Goal: Task Accomplishment & Management: Manage account settings

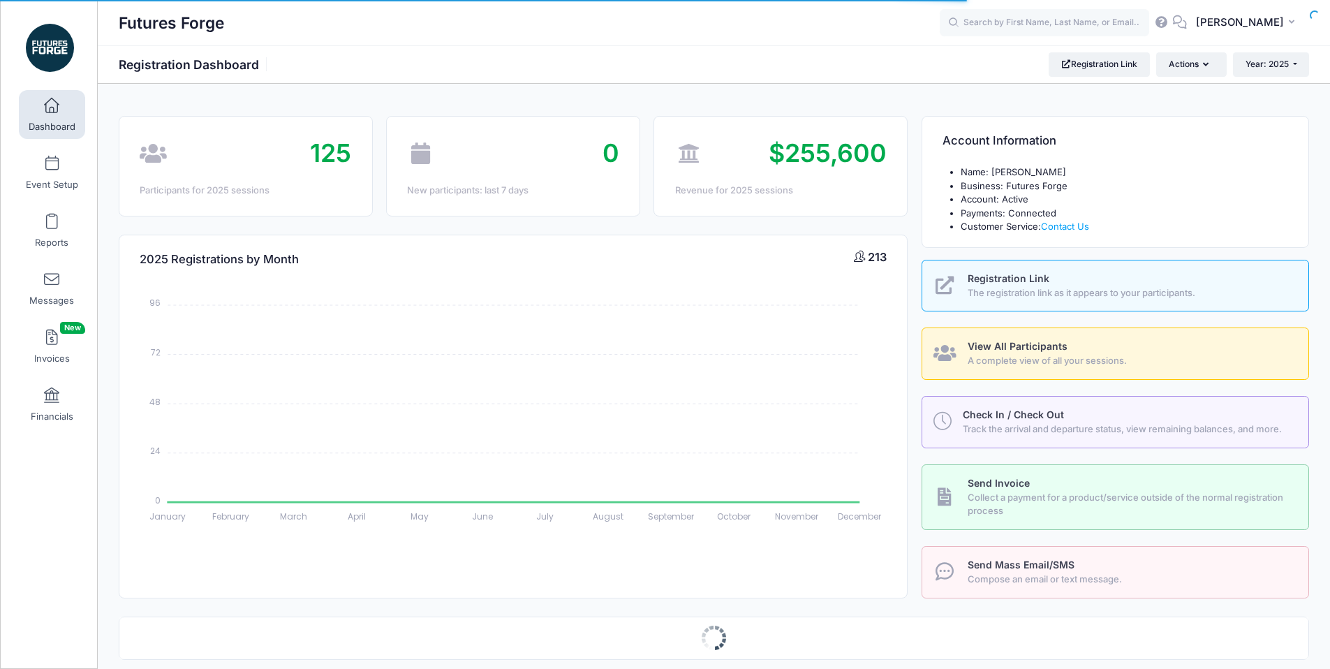
select select
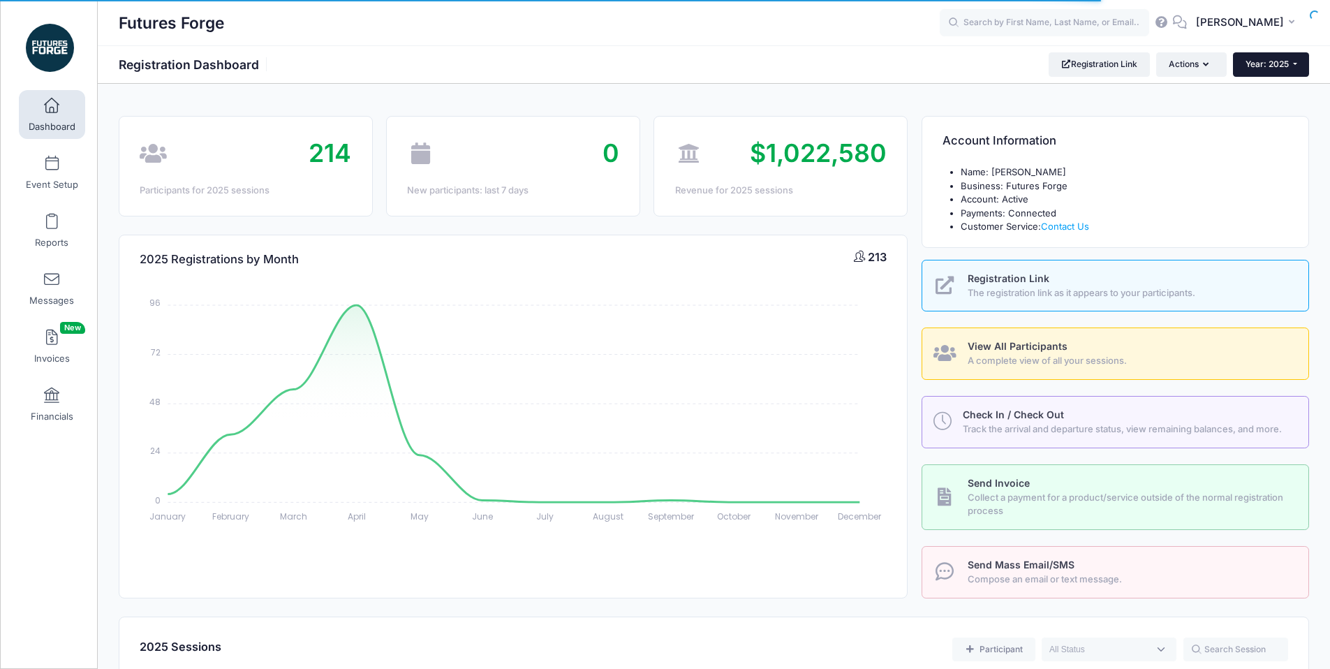
click at [1268, 71] on button "Year: 2025" at bounding box center [1271, 64] width 76 height 24
click at [1277, 91] on link "Year: 2026" at bounding box center [1278, 91] width 91 height 18
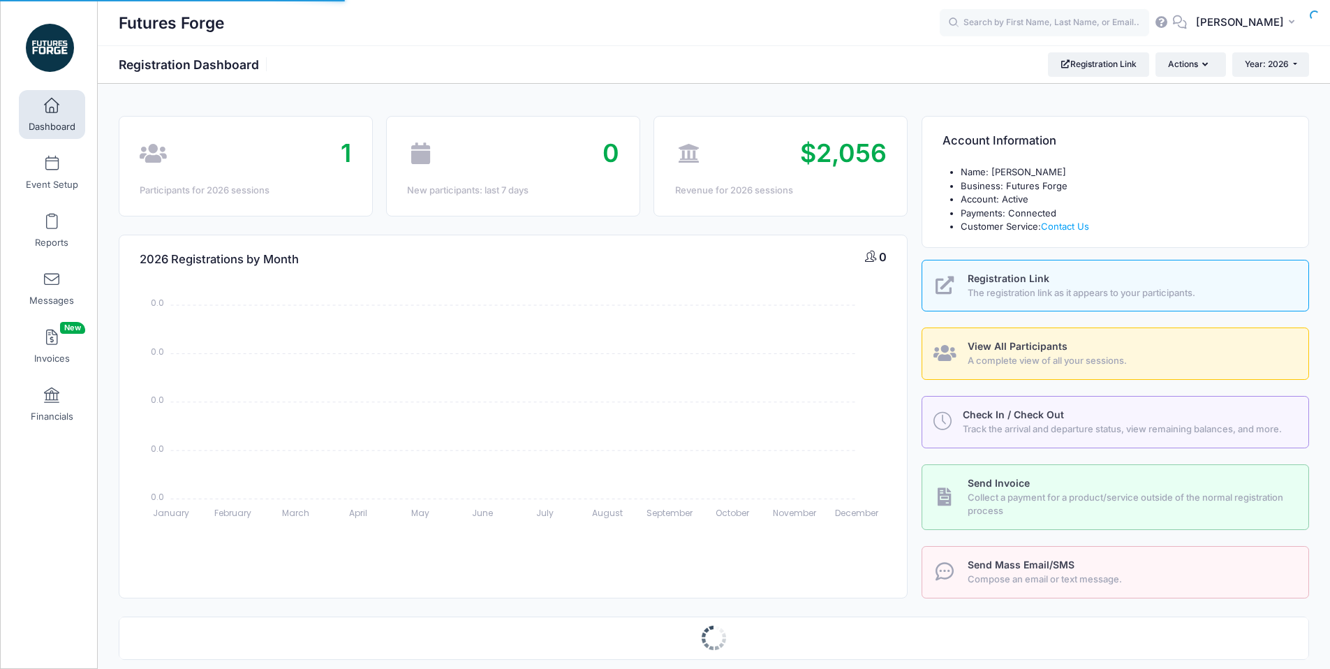
select select
click at [970, 284] on div "Registration Link The registration link as it appears to your participants." at bounding box center [1130, 286] width 325 height 28
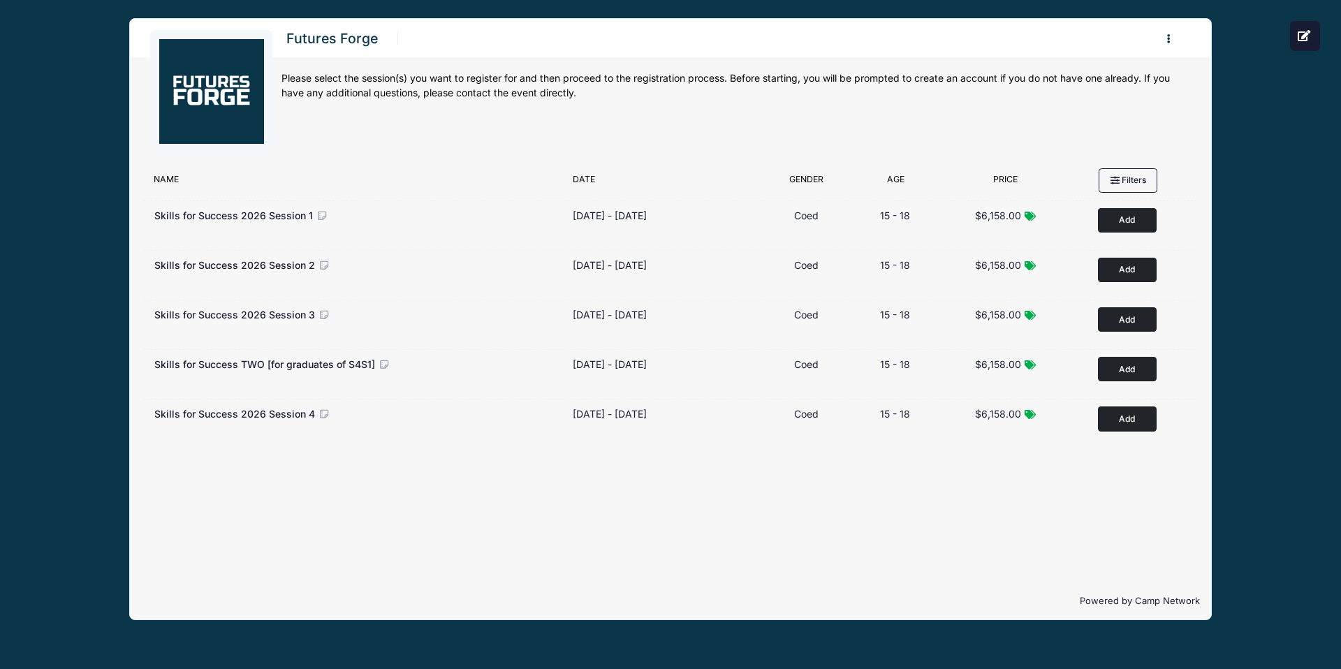
click at [1251, 163] on div "Futures Forge Register My Profile My Events Settings Announcements" at bounding box center [670, 319] width 1299 height 638
click at [1260, 84] on div "Futures Forge Register My Profile My Events Settings Announcements" at bounding box center [670, 319] width 1299 height 638
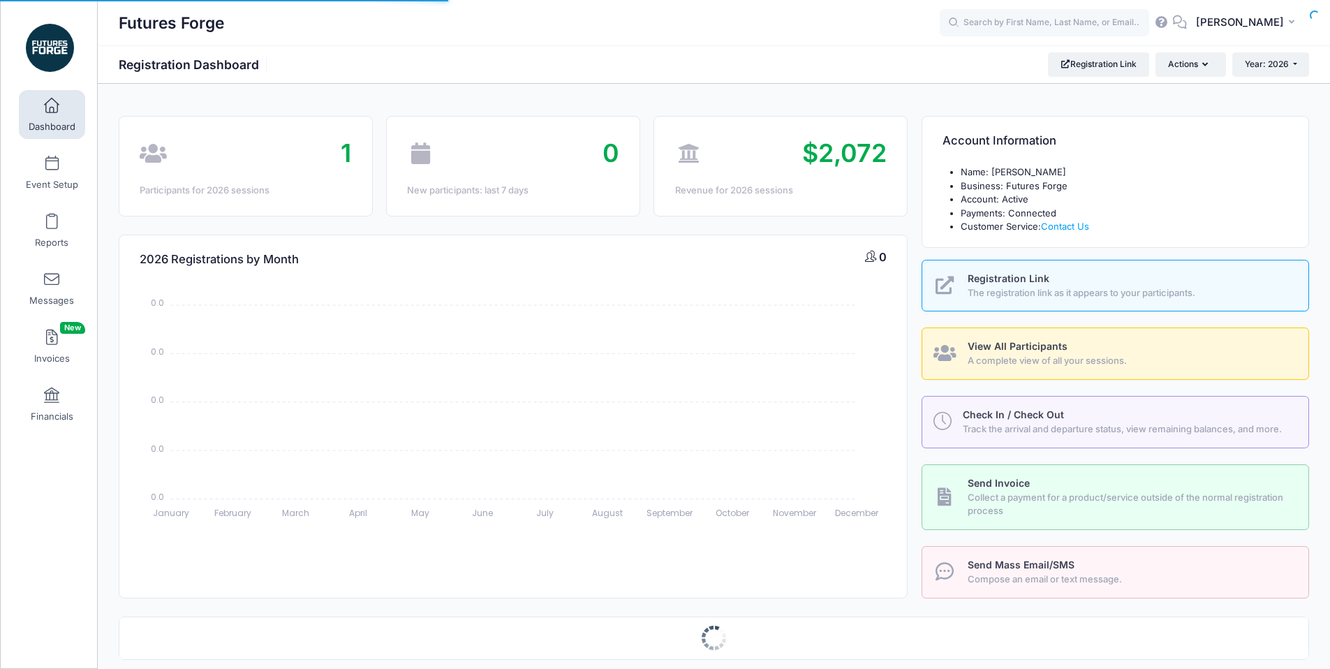
select select
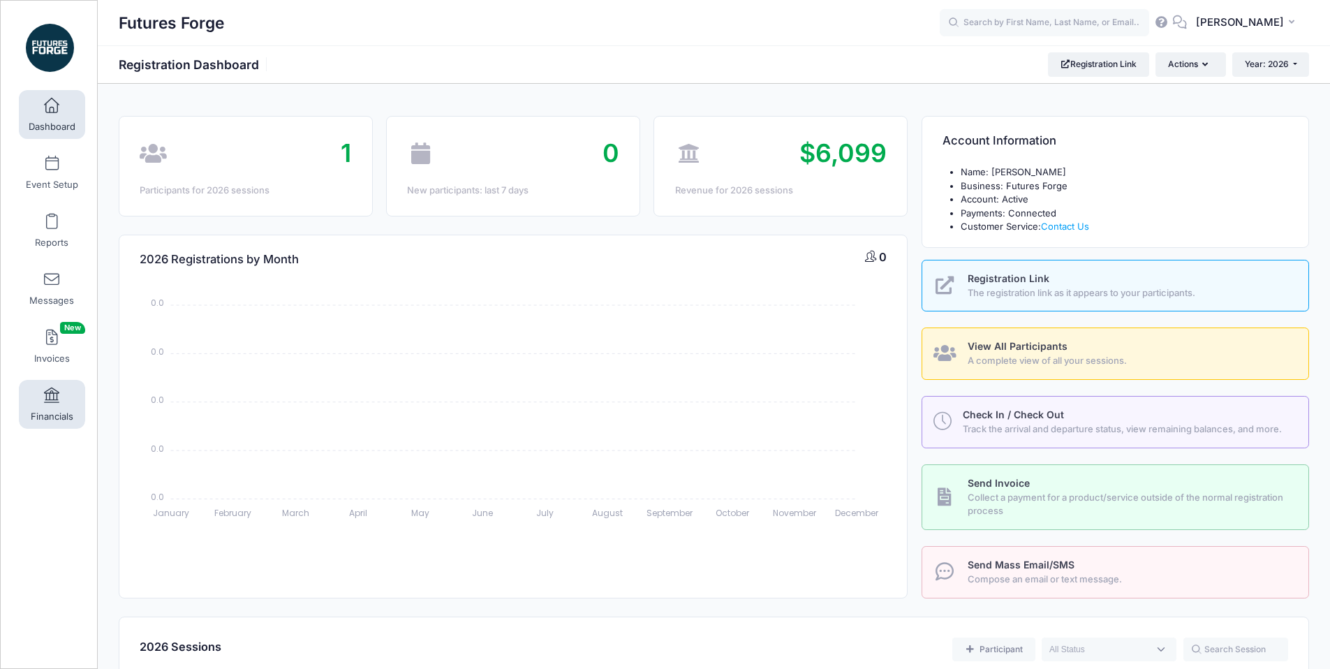
click at [57, 402] on link "Financials" at bounding box center [52, 404] width 66 height 49
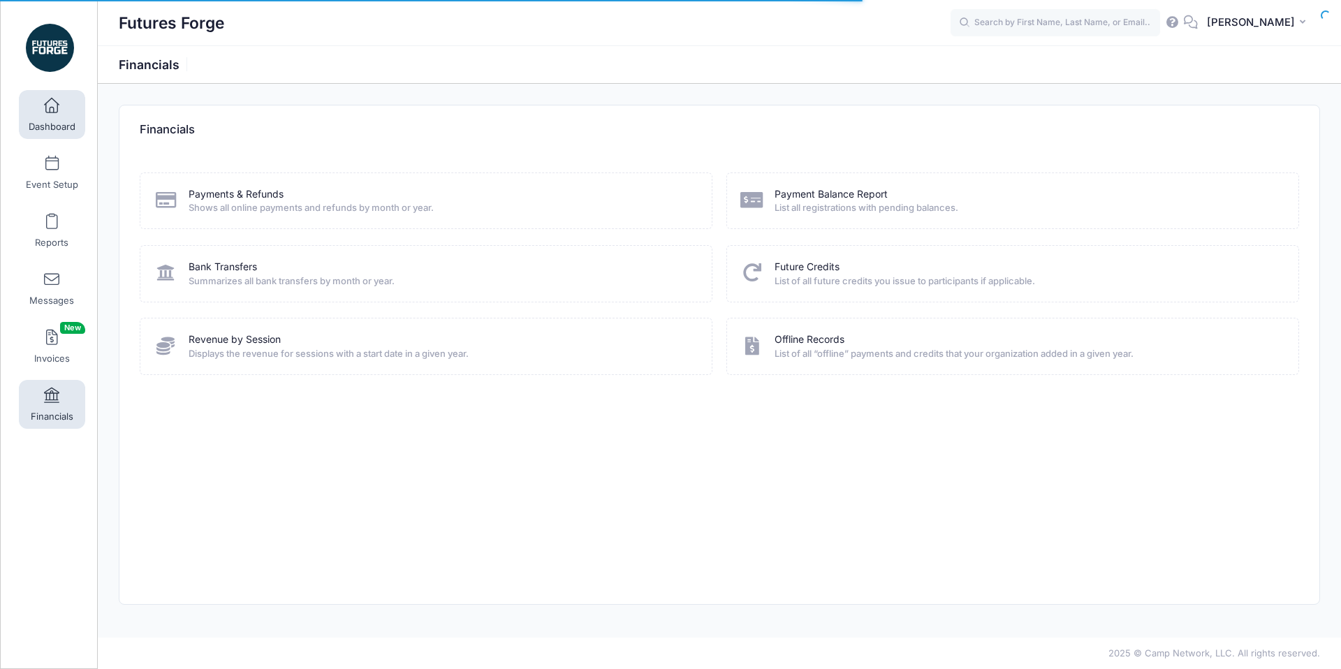
click at [37, 121] on span "Dashboard" at bounding box center [52, 127] width 47 height 12
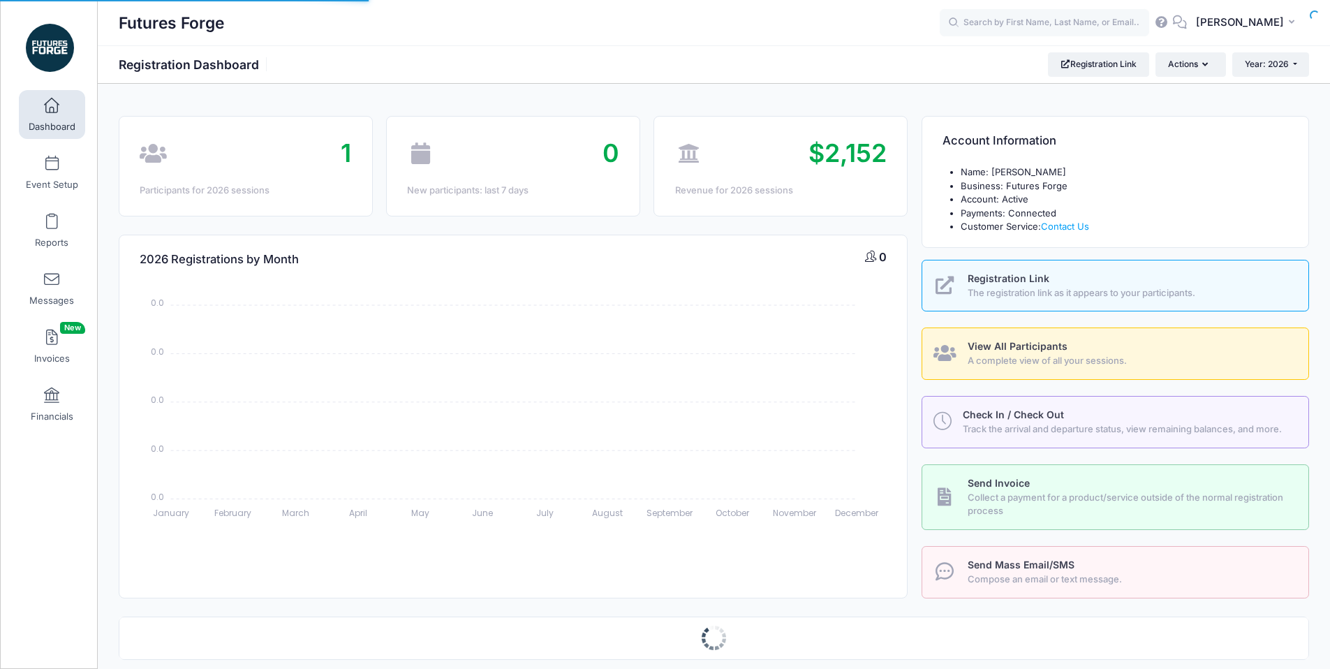
select select
click at [825, 161] on span "$5,074" at bounding box center [845, 153] width 84 height 31
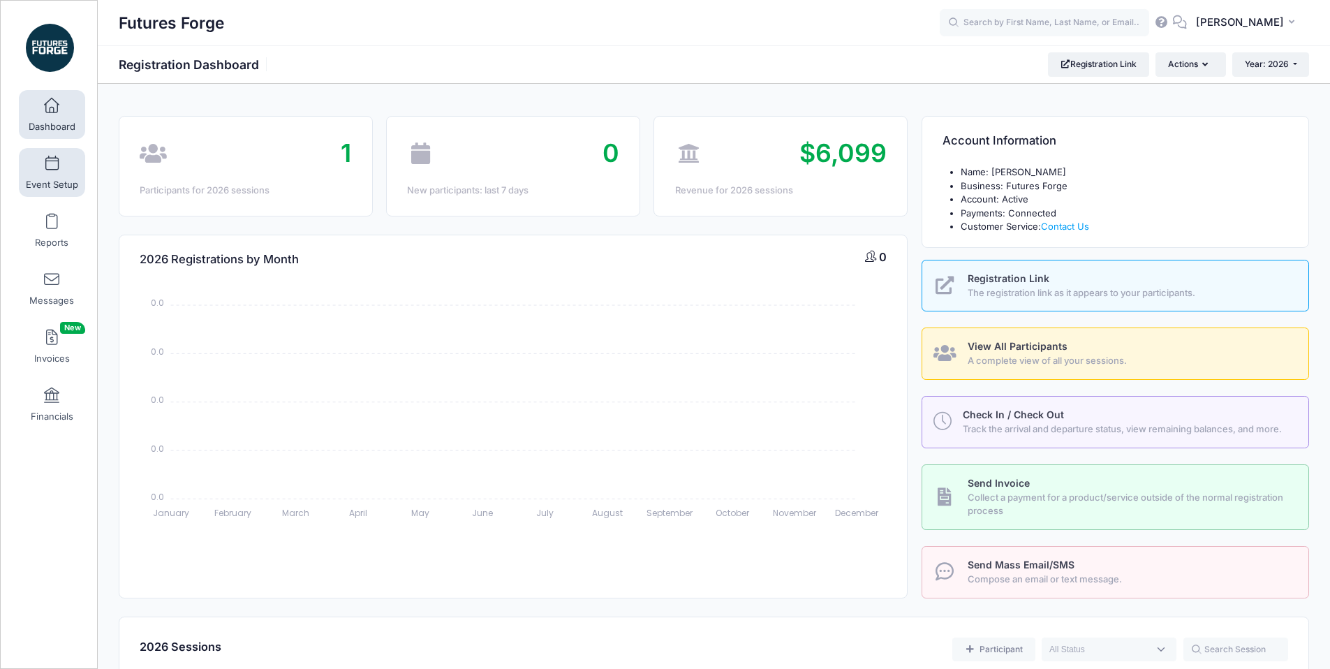
click at [20, 168] on link "Event Setup" at bounding box center [52, 172] width 66 height 49
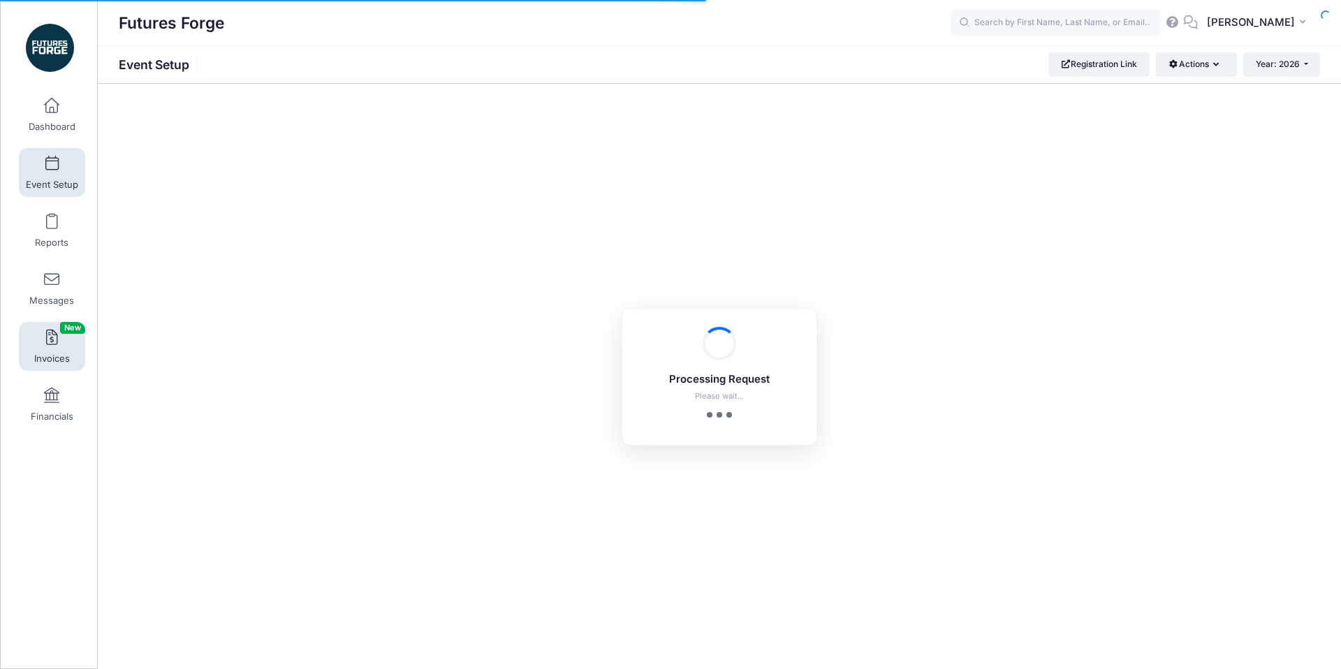
click at [57, 356] on span "Invoices New" at bounding box center [52, 359] width 36 height 12
select select
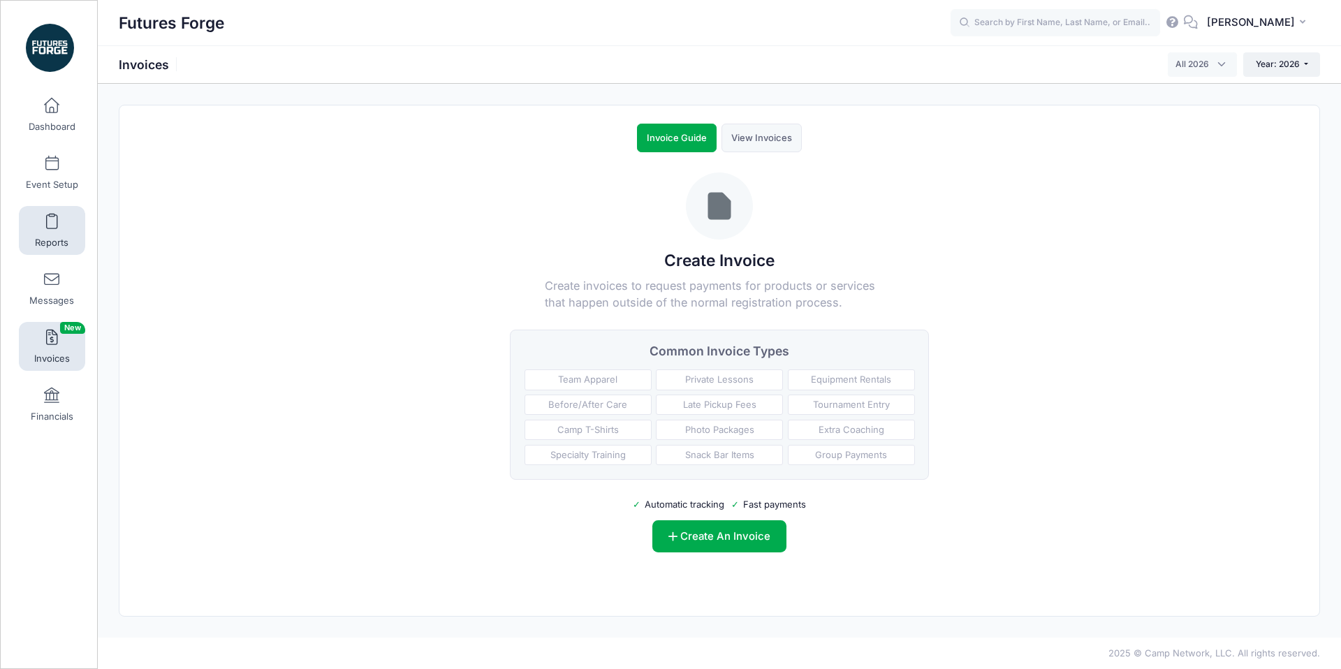
click at [52, 228] on span at bounding box center [52, 221] width 0 height 15
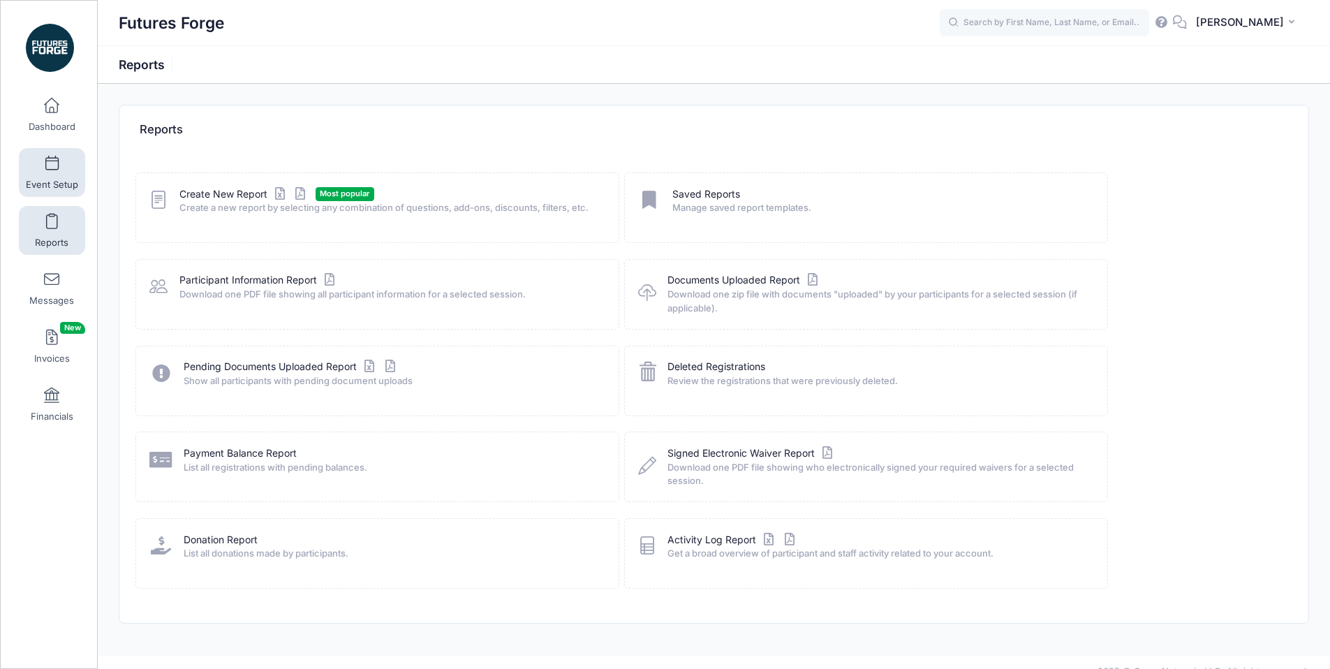
click at [57, 194] on link "Event Setup" at bounding box center [52, 172] width 66 height 49
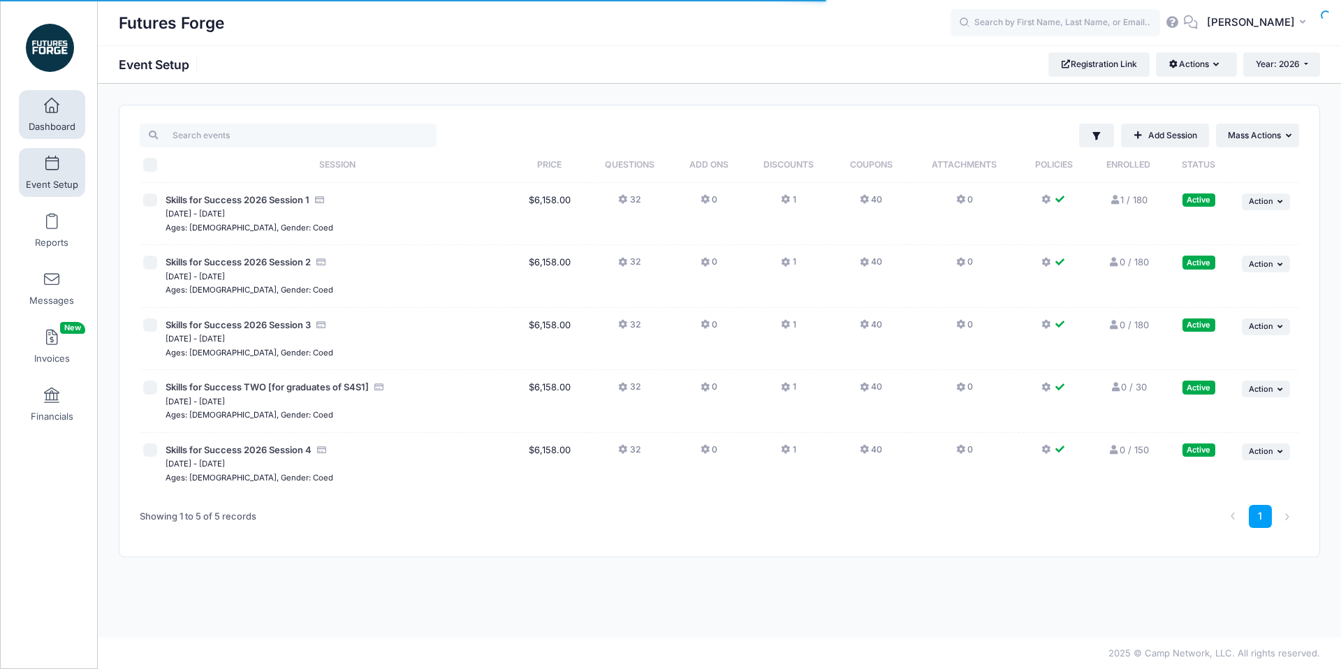
drag, startPoint x: 0, startPoint y: 0, endPoint x: 52, endPoint y: 125, distance: 135.5
click at [52, 125] on span "Dashboard" at bounding box center [52, 127] width 47 height 12
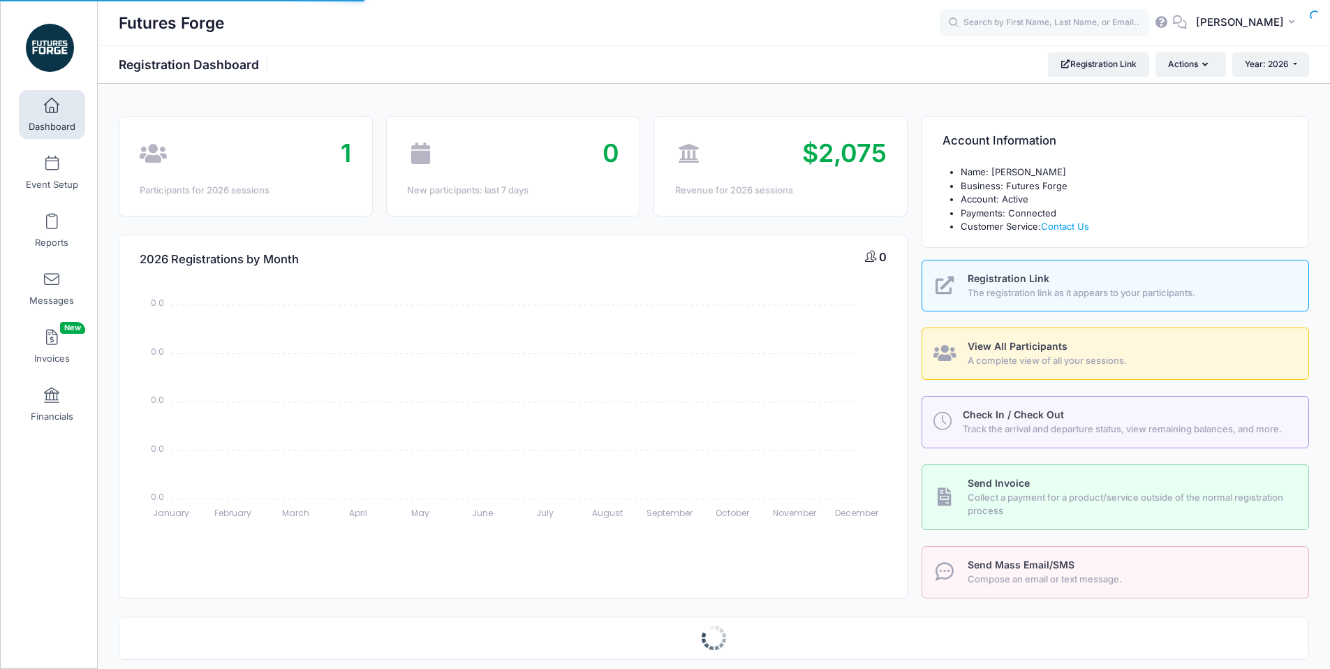
select select
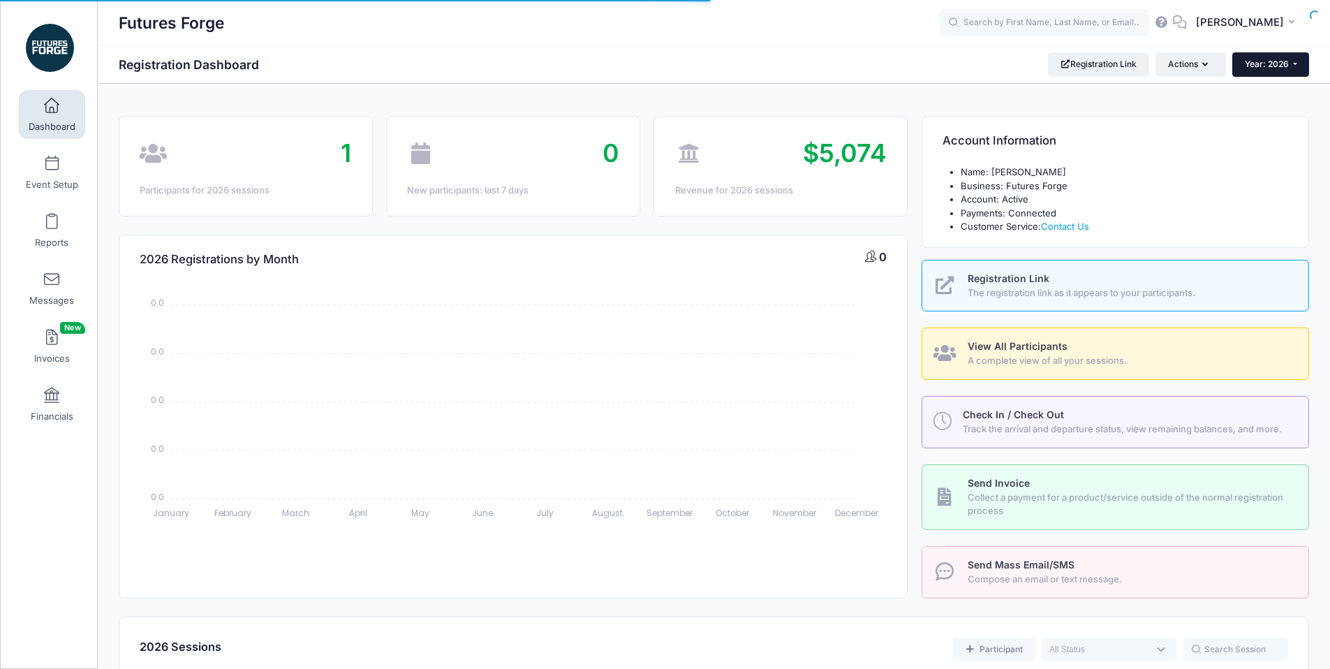
click at [1256, 65] on span "Year: 2026" at bounding box center [1267, 64] width 44 height 10
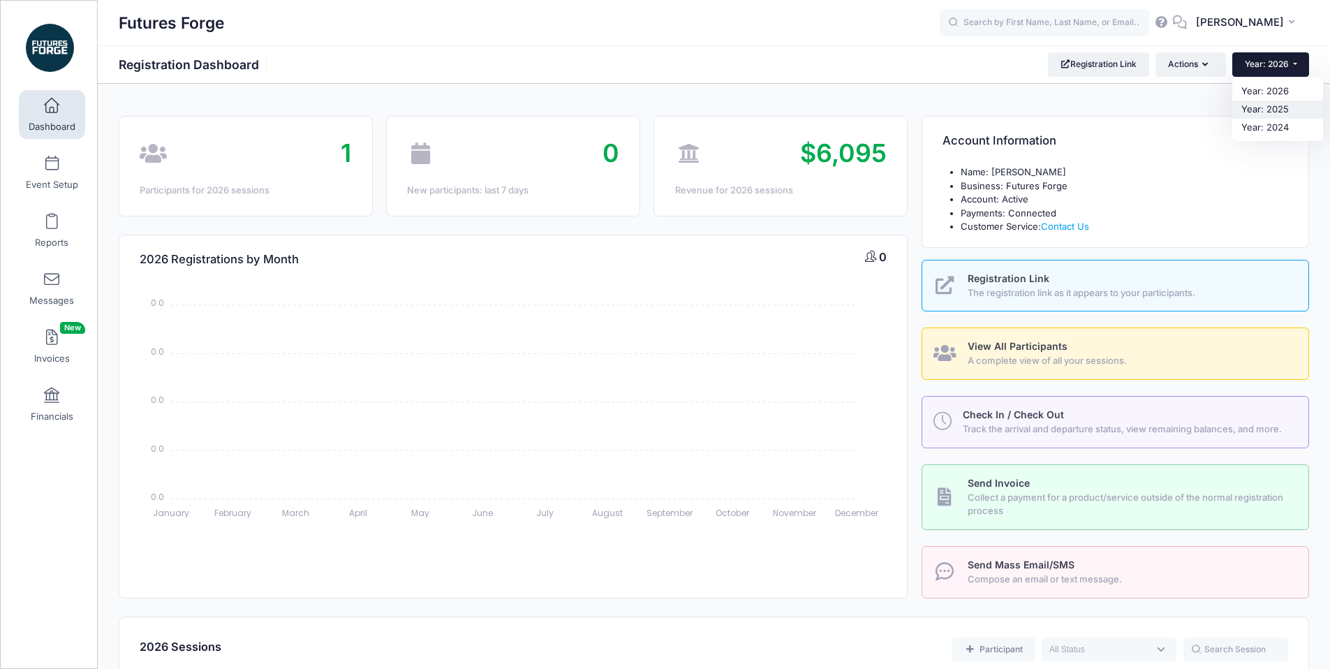
click at [1277, 101] on link "Year: 2025" at bounding box center [1278, 110] width 91 height 18
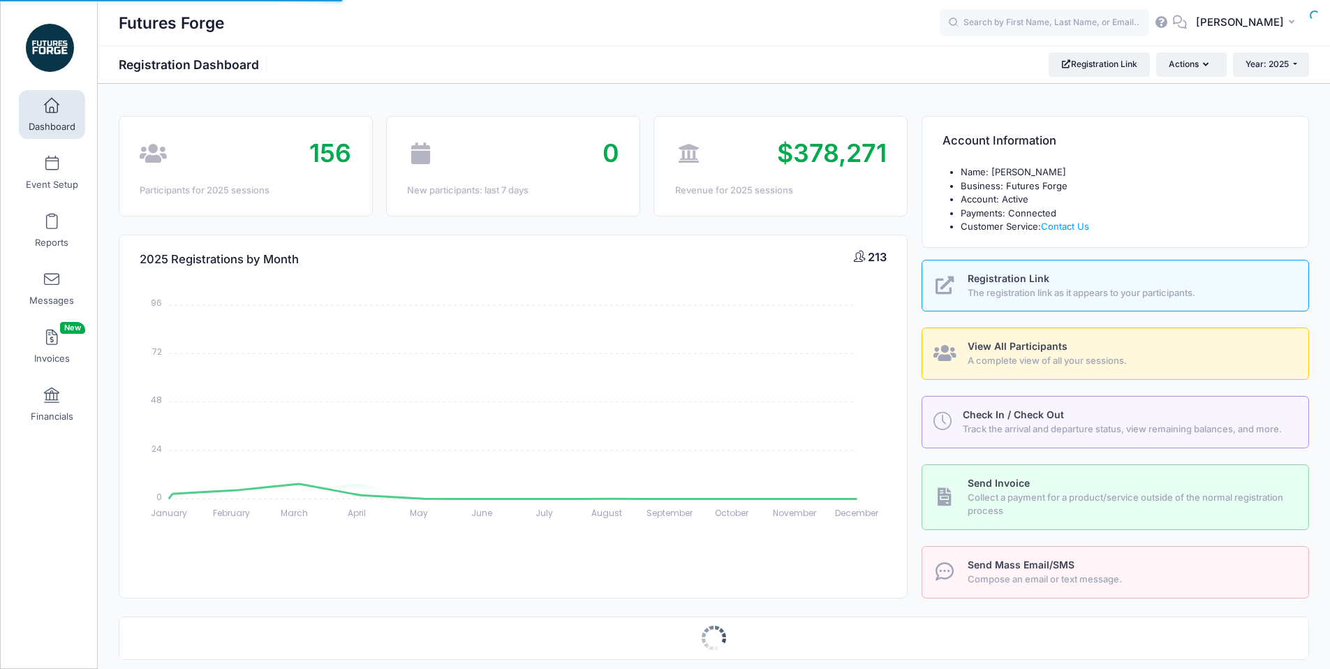
select select
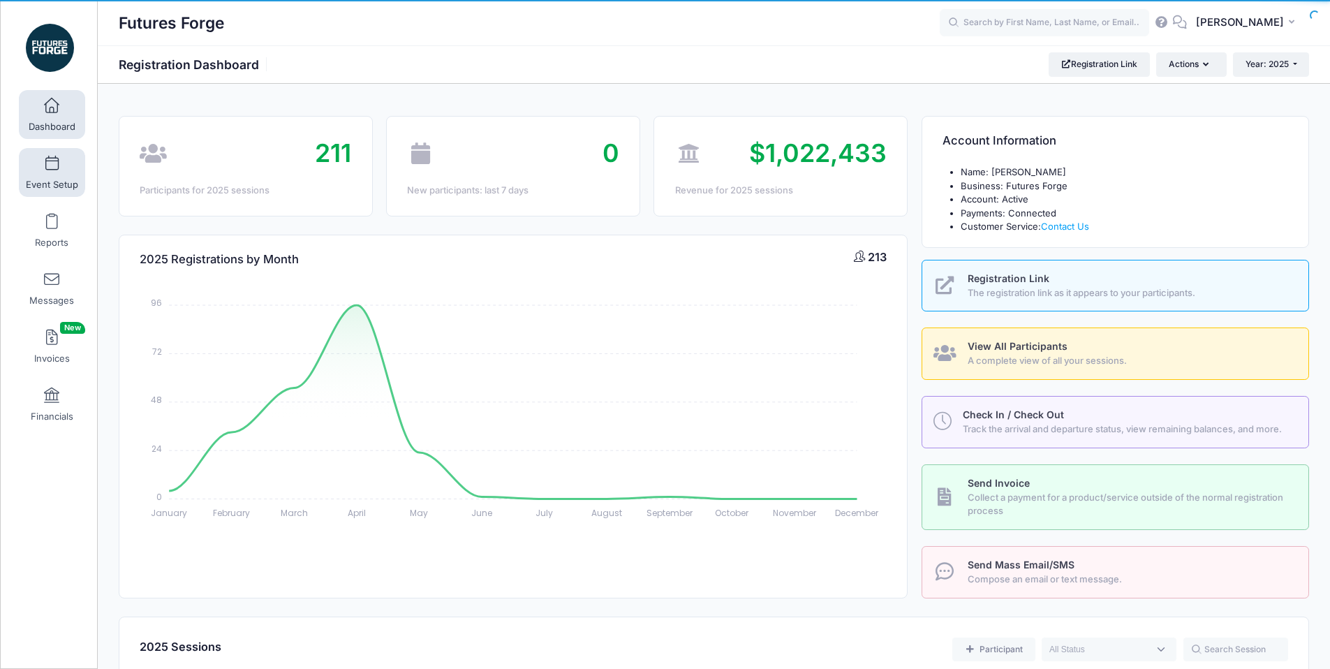
click at [47, 175] on link "Event Setup" at bounding box center [52, 172] width 66 height 49
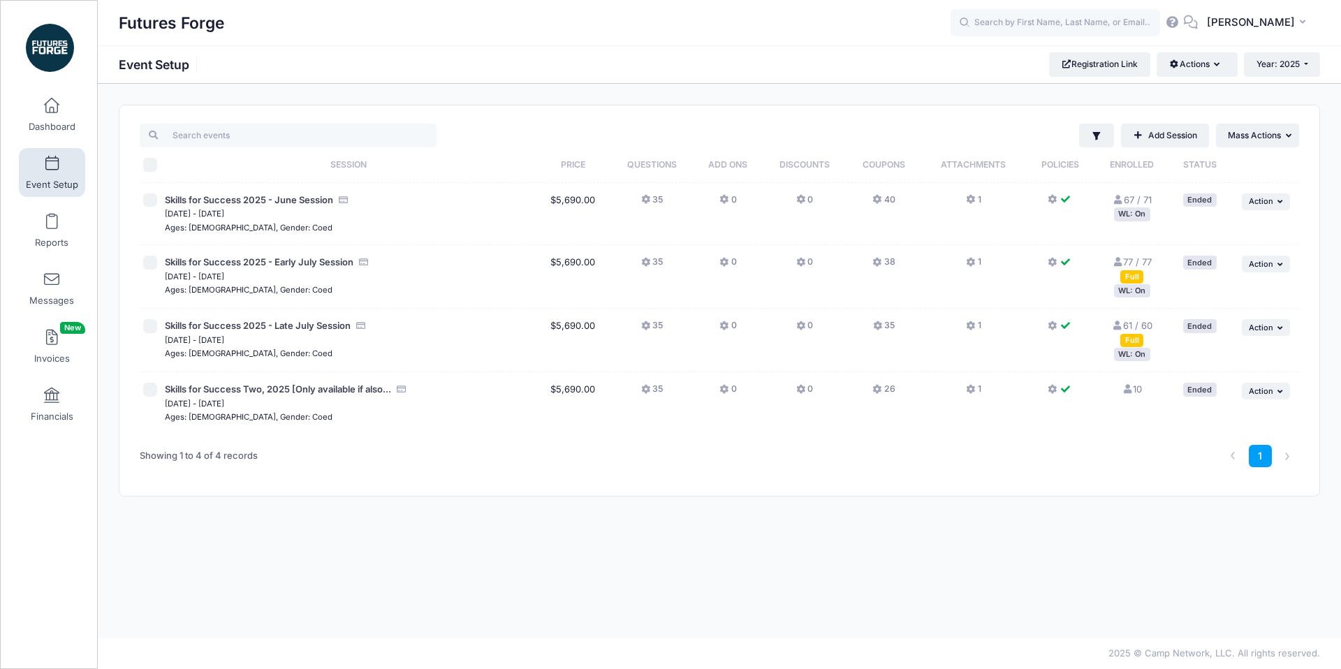
click at [553, 382] on td "$5,690.00" at bounding box center [573, 403] width 74 height 62
click at [367, 388] on span "Skills for Success Two, 2025 [Only available if also..." at bounding box center [278, 388] width 226 height 11
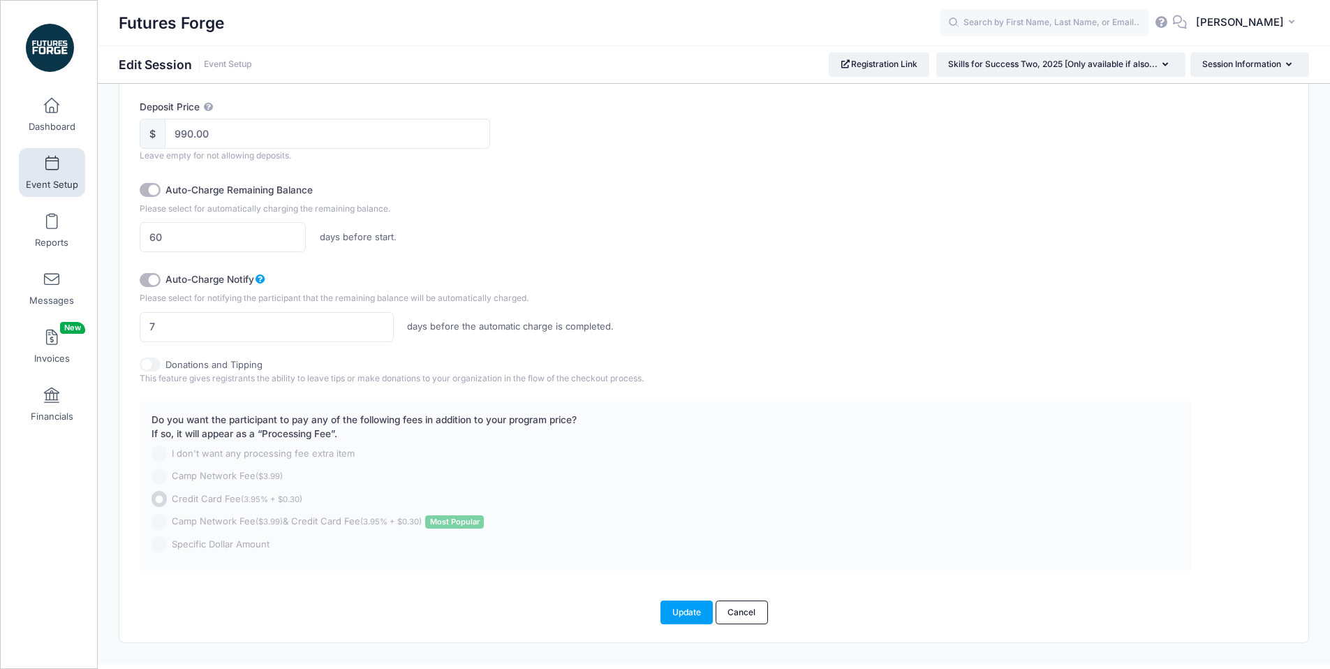
scroll to position [863, 0]
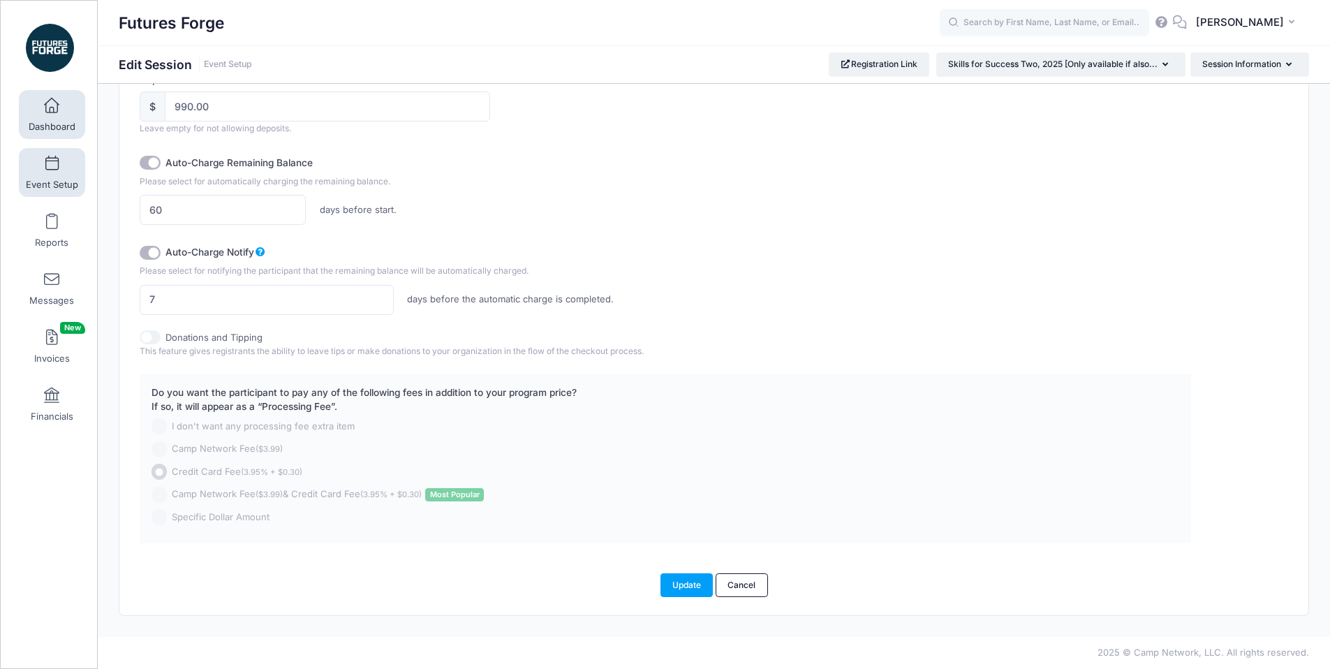
click at [71, 113] on link "Dashboard" at bounding box center [52, 114] width 66 height 49
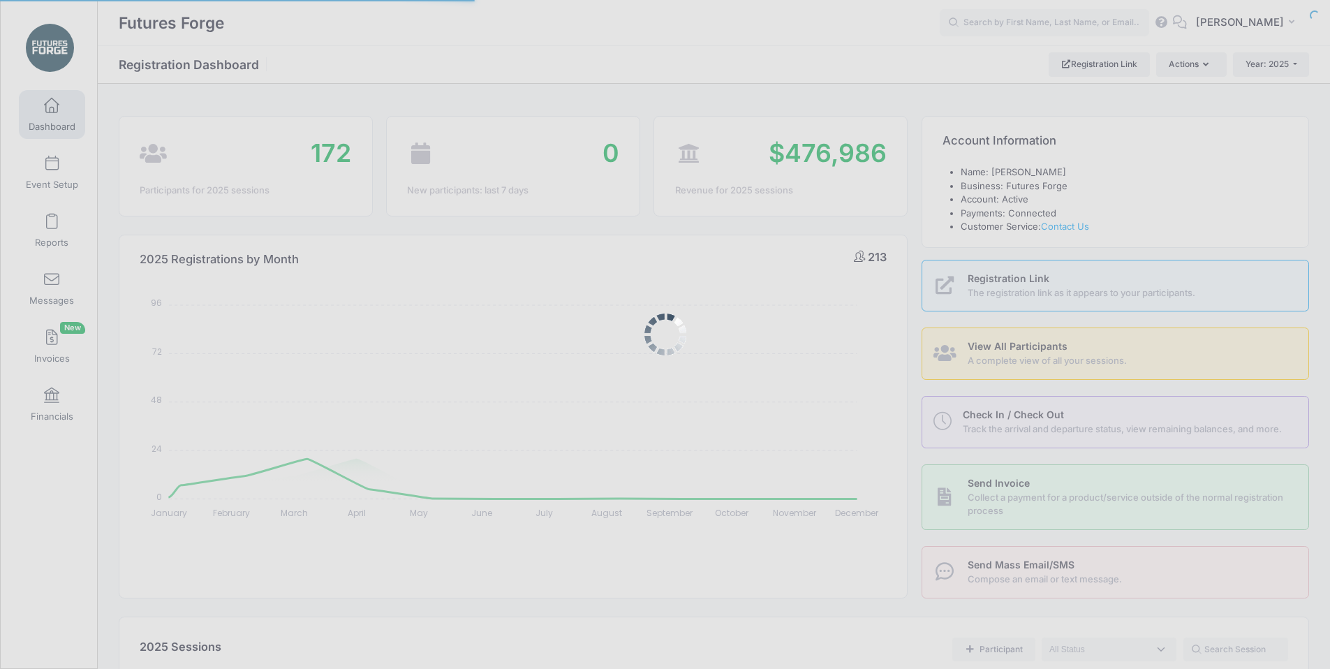
select select
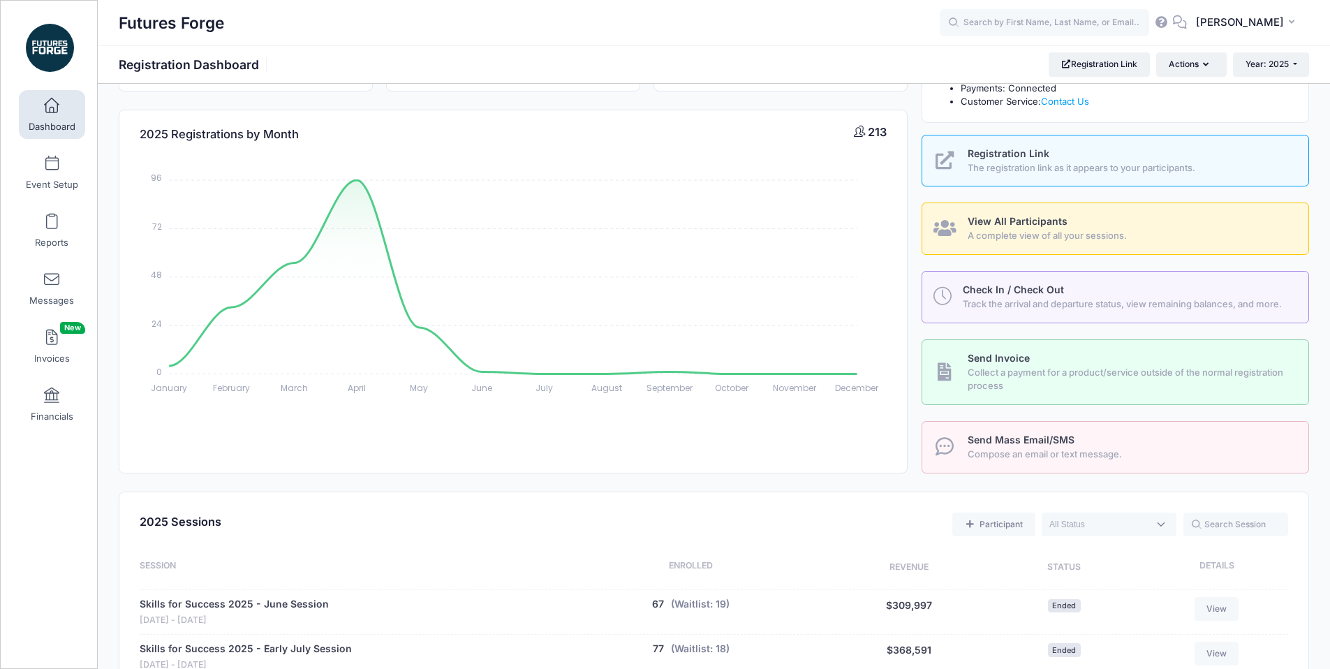
scroll to position [112, 0]
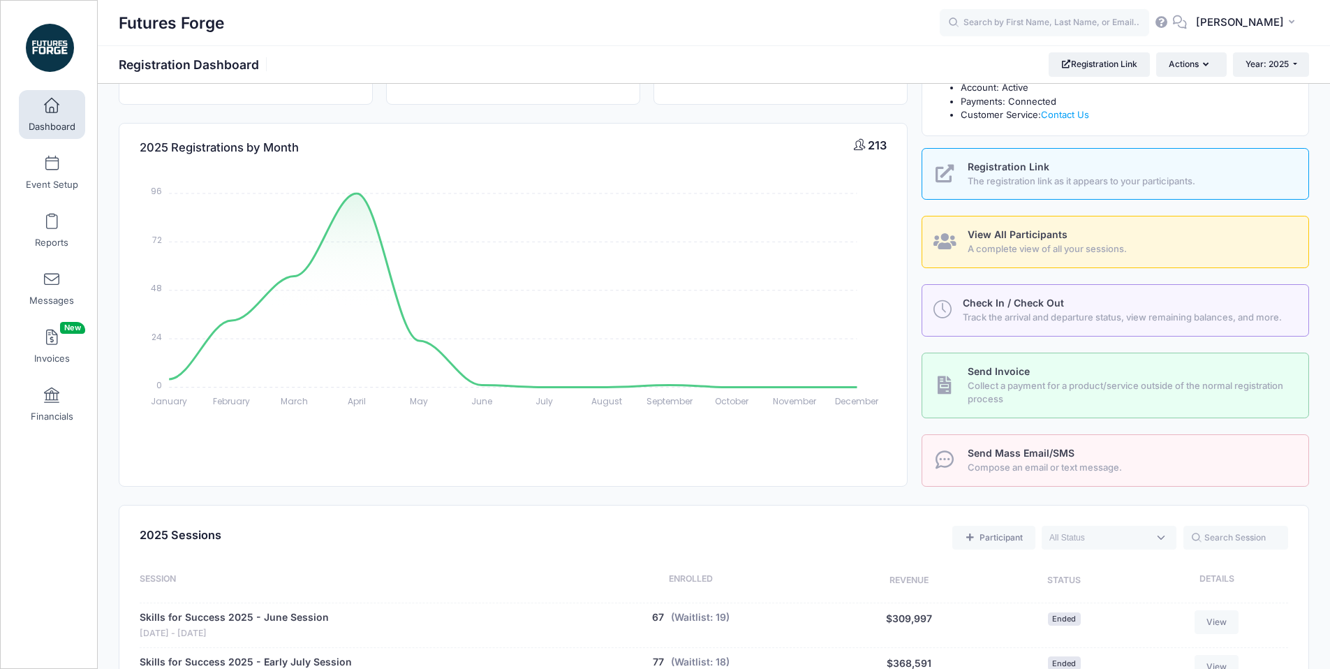
click at [1035, 179] on span "The registration link as it appears to your participants." at bounding box center [1130, 182] width 325 height 14
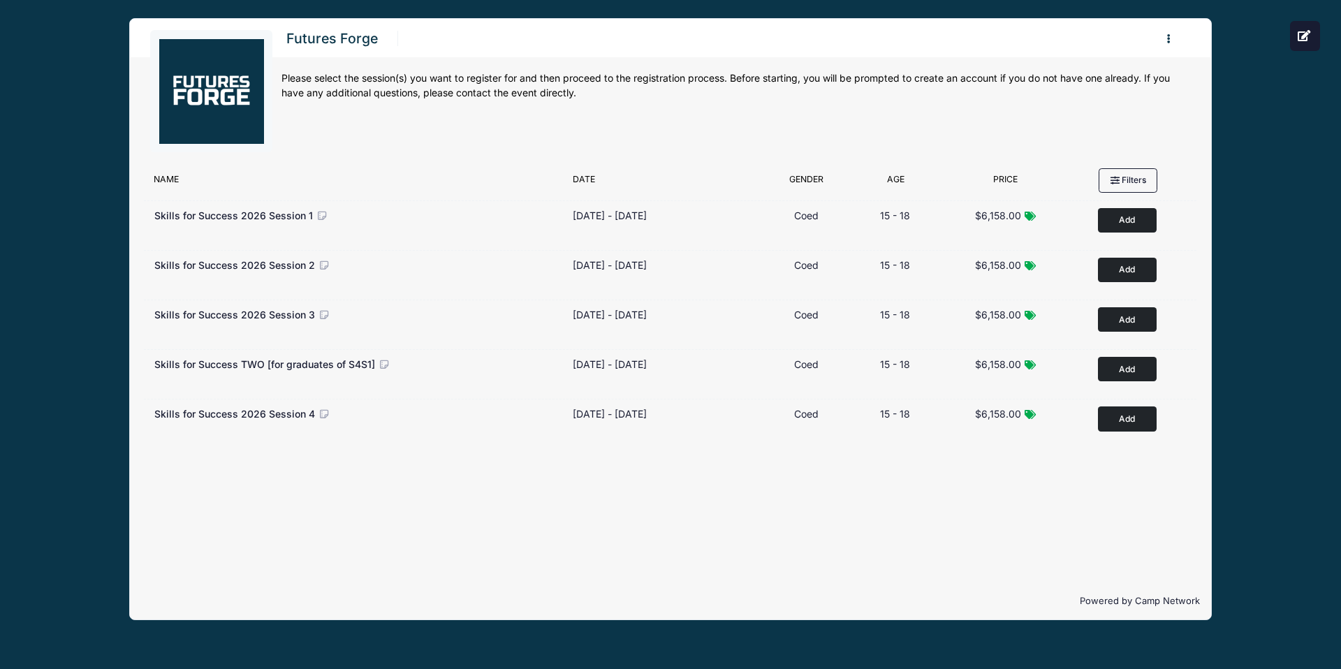
click at [1278, 138] on div "Futures Forge Register My Profile My Events Settings Announcements" at bounding box center [670, 319] width 1299 height 638
click at [1278, 139] on div "Futures Forge Register My Profile My Events Settings Announcements" at bounding box center [670, 319] width 1299 height 638
click at [1295, 144] on div "Futures Forge Register My Profile My Events Settings Announcements" at bounding box center [670, 319] width 1299 height 638
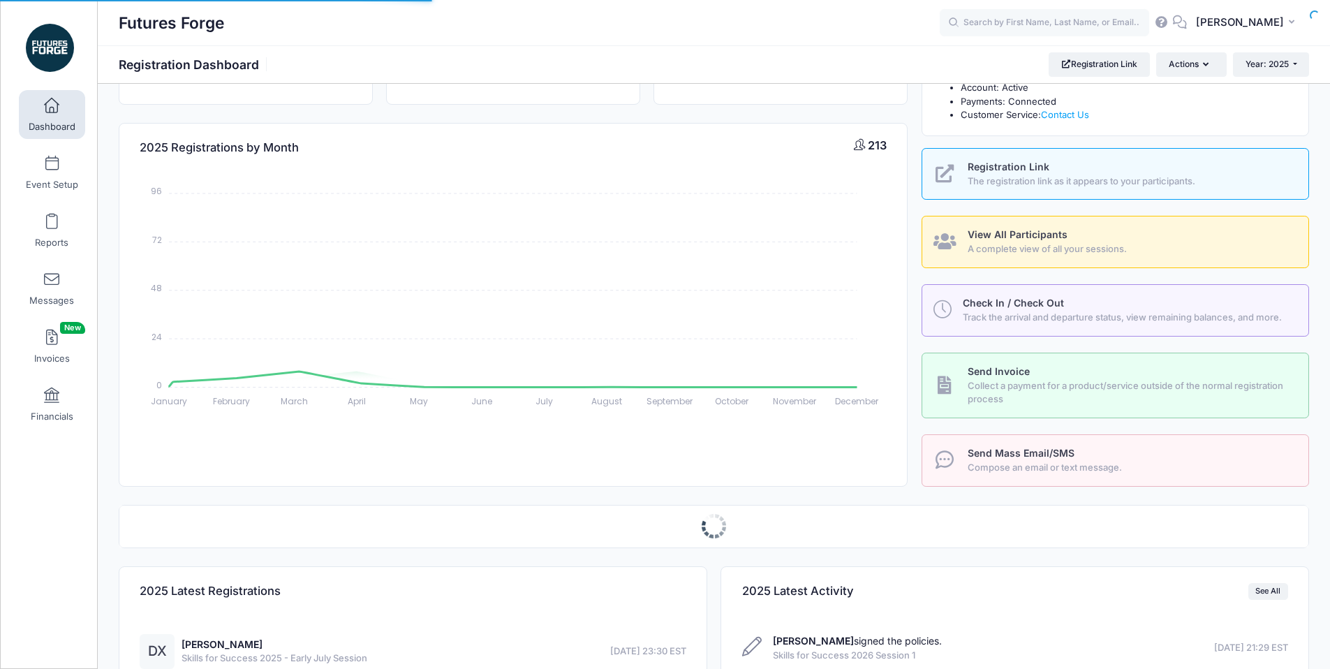
select select
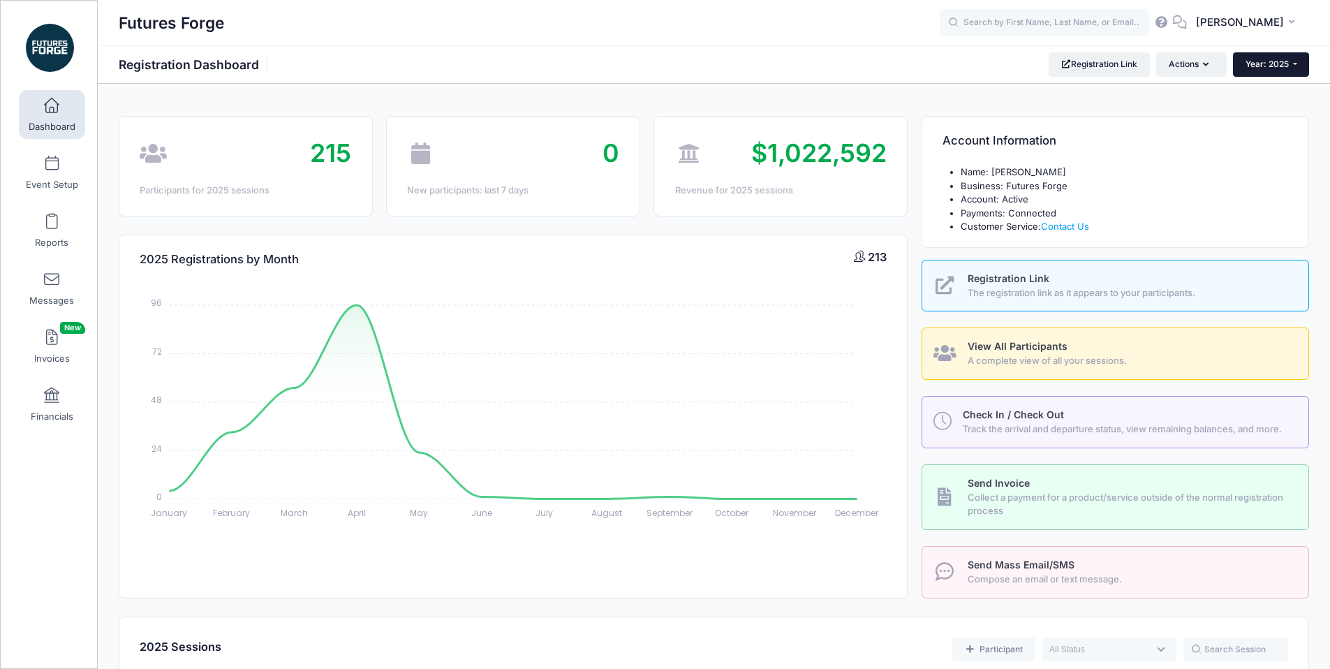
click at [1270, 66] on span "Year: 2025" at bounding box center [1267, 64] width 43 height 10
click at [1263, 87] on link "Year: 2026" at bounding box center [1278, 91] width 91 height 18
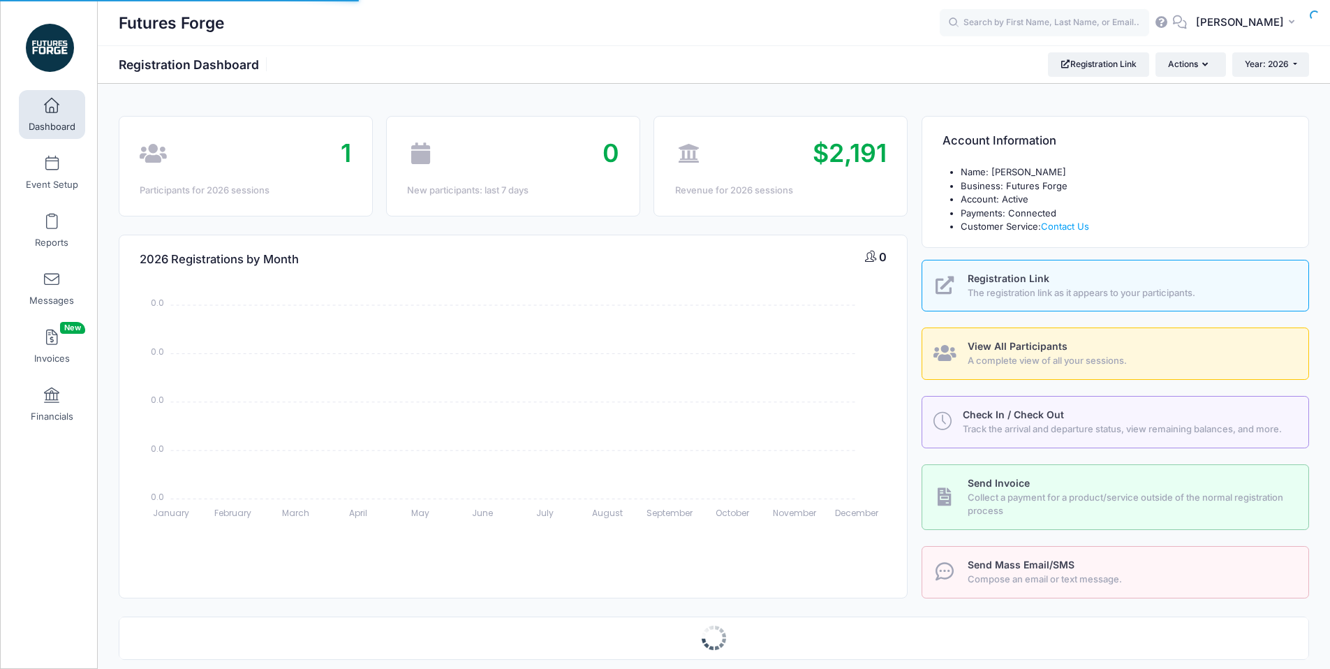
select select
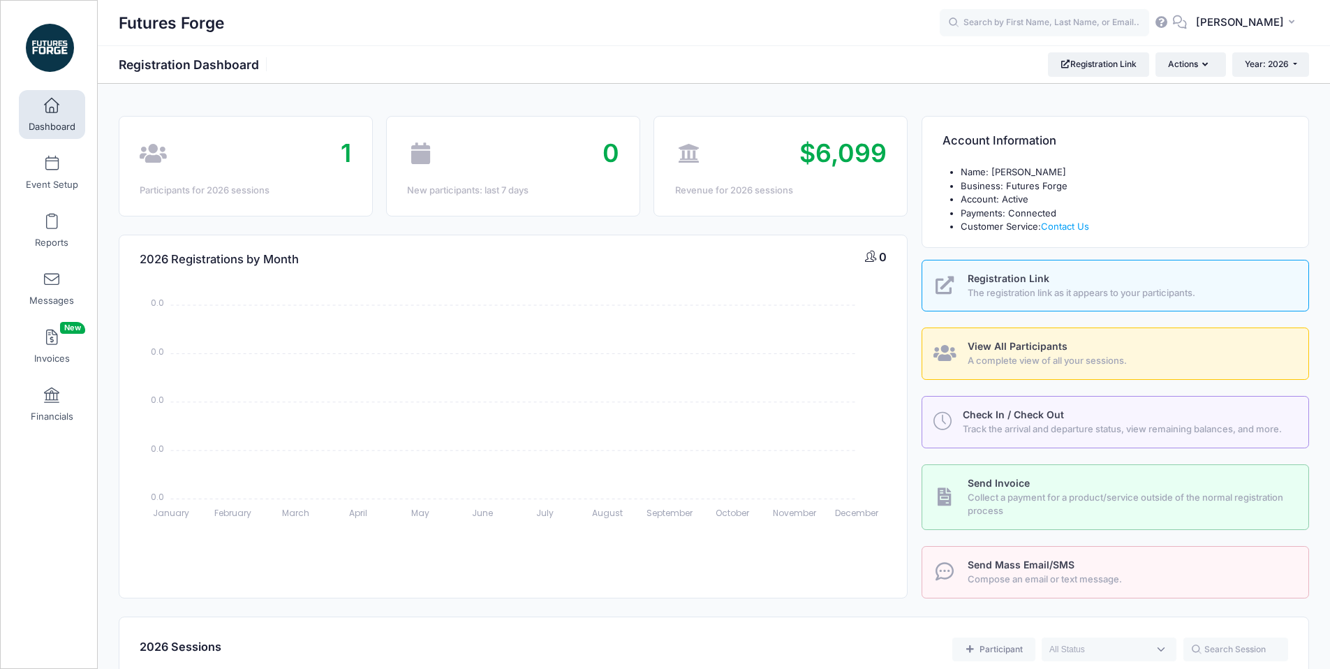
click at [1010, 501] on span "Collect a payment for a product/service outside of the normal registration proc…" at bounding box center [1130, 504] width 325 height 27
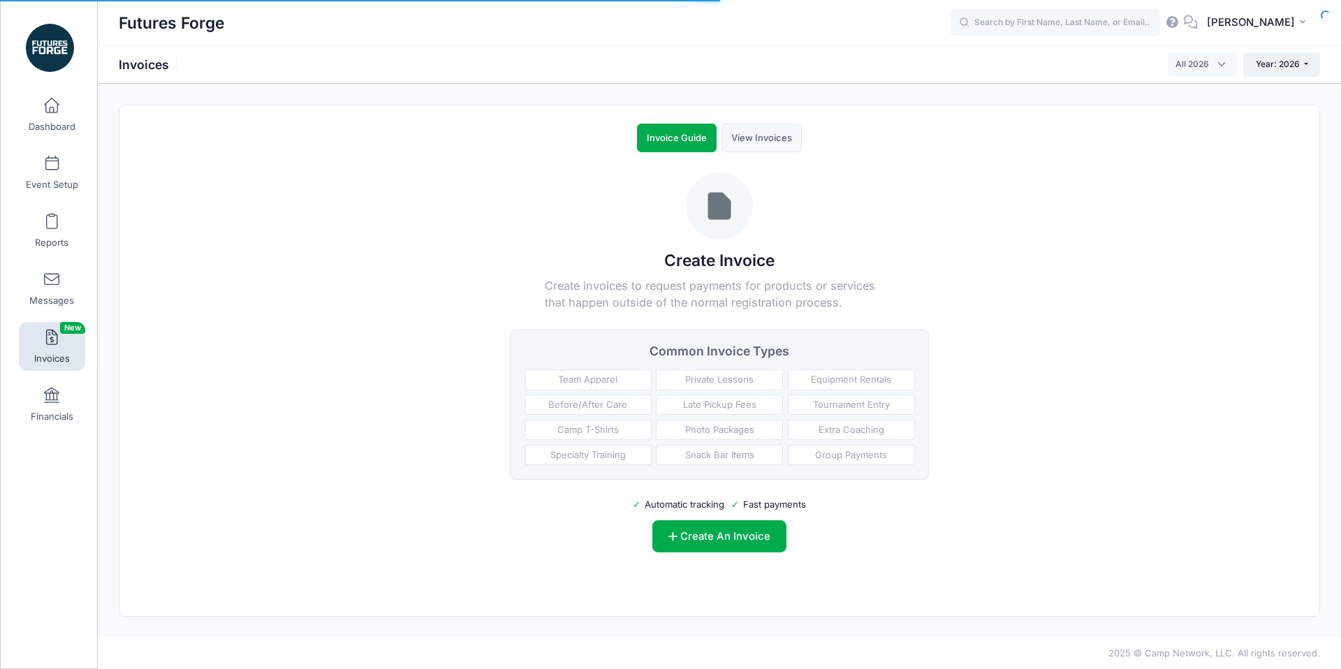
select select
click at [578, 378] on div "Team Apparel" at bounding box center [587, 379] width 127 height 20
click at [710, 383] on div "Private Lessons" at bounding box center [719, 379] width 127 height 20
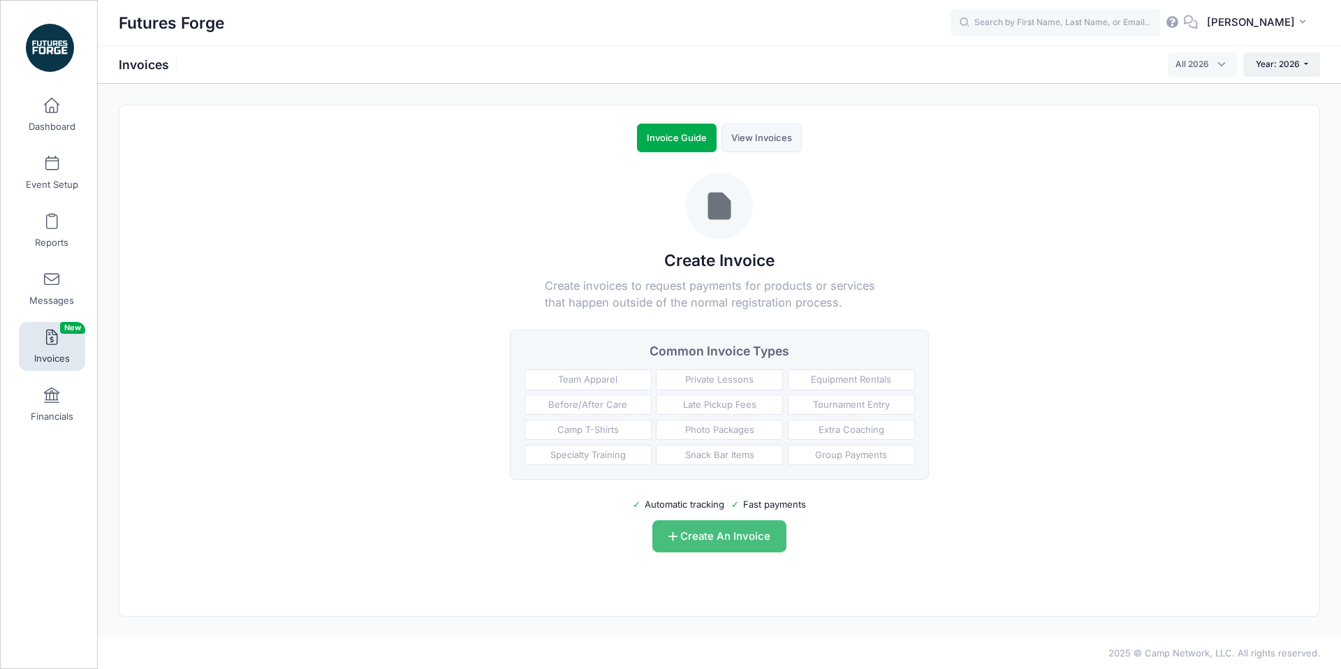
click at [730, 530] on link "Create An Invoice" at bounding box center [719, 536] width 135 height 32
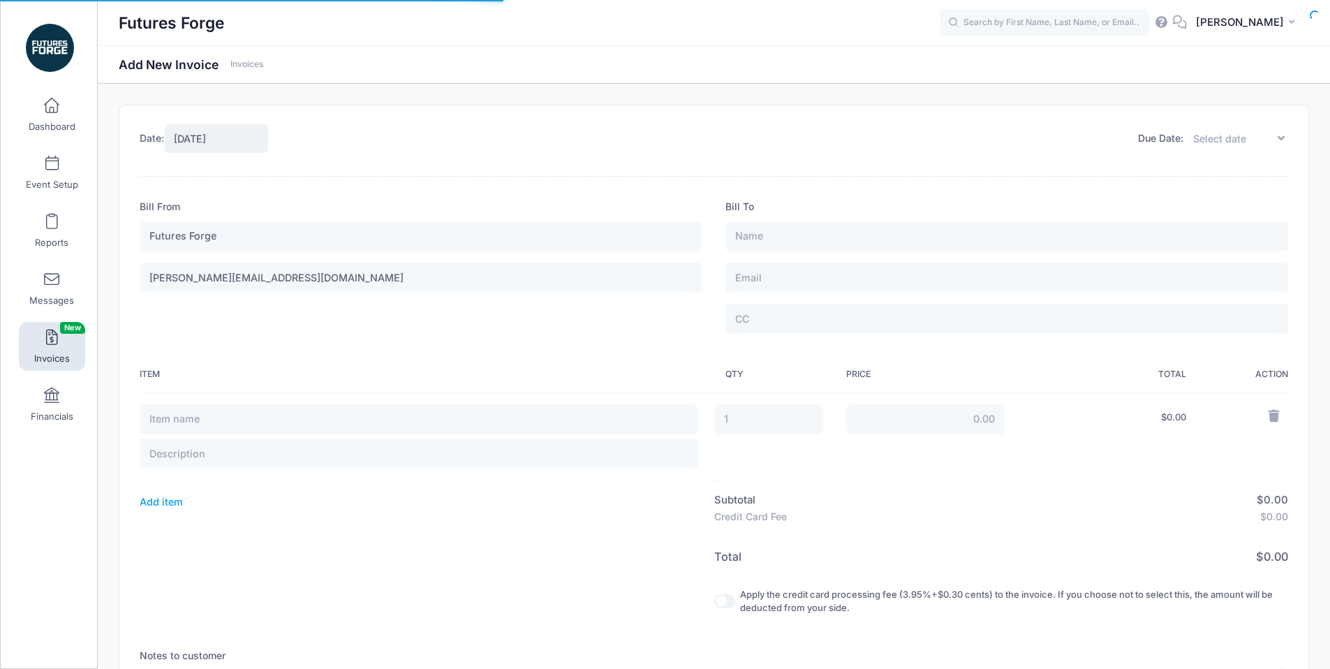
type input "[DATE]"
type input "1"
type input "0.00"
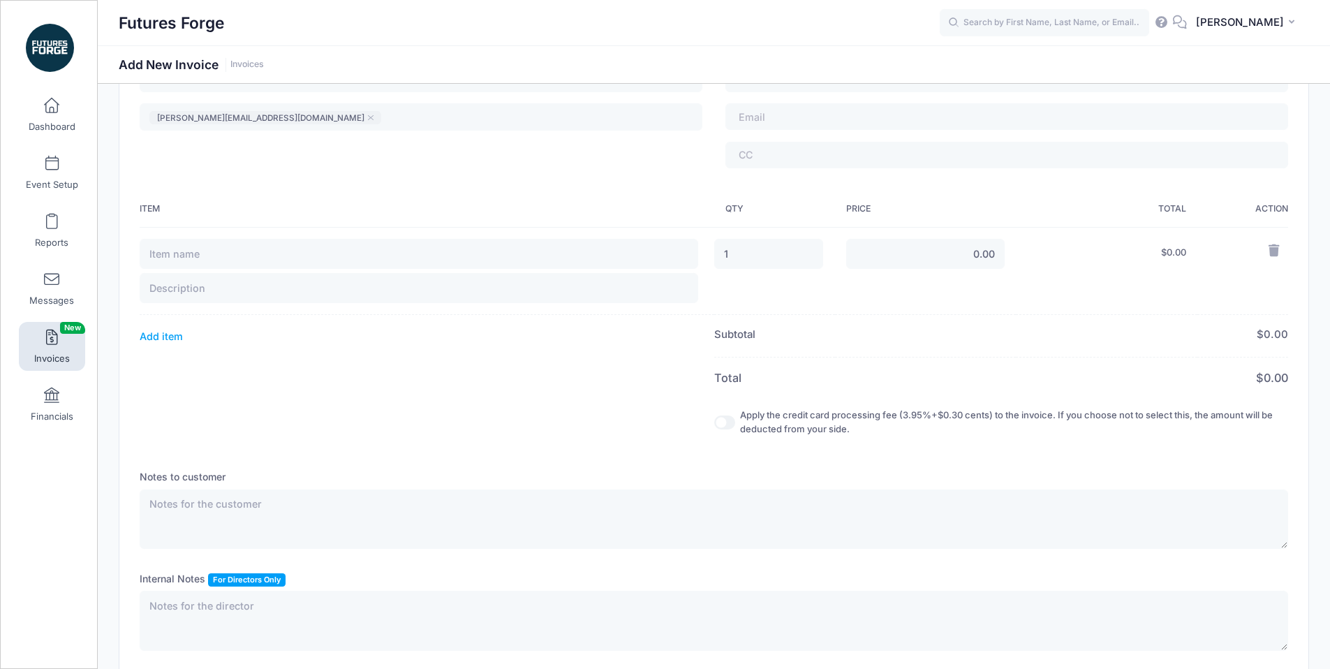
scroll to position [260, 0]
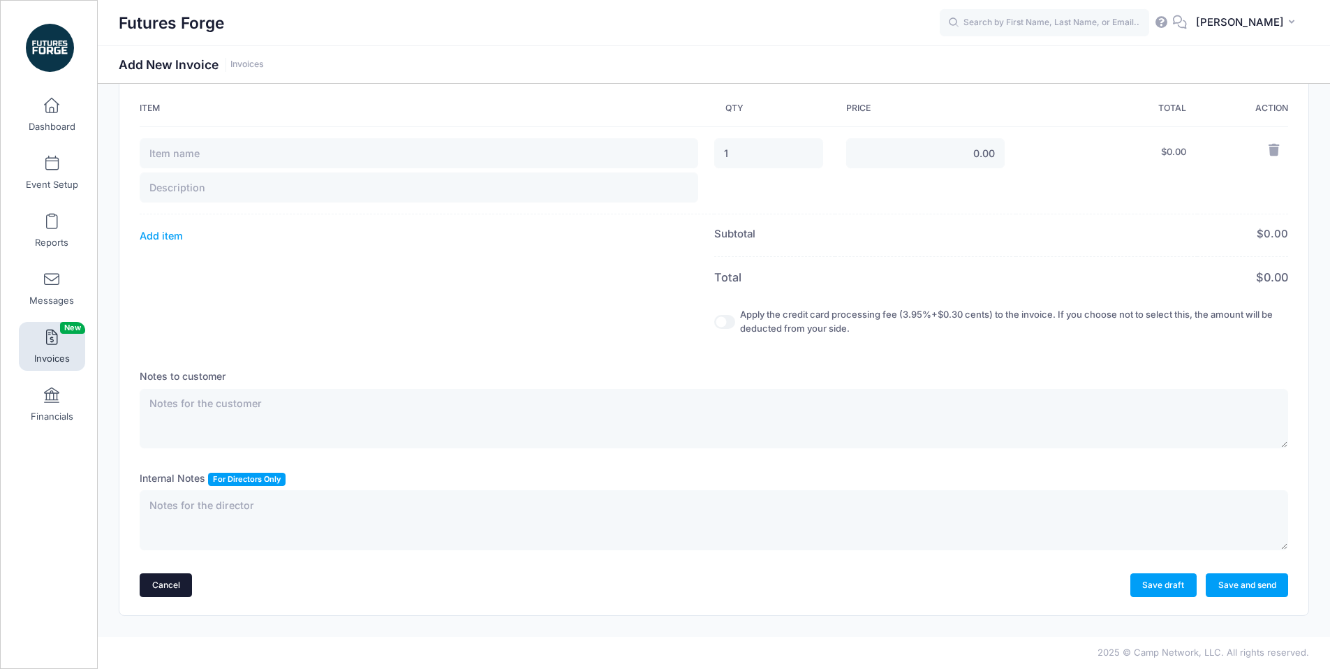
click at [177, 578] on link "Cancel" at bounding box center [166, 585] width 52 height 24
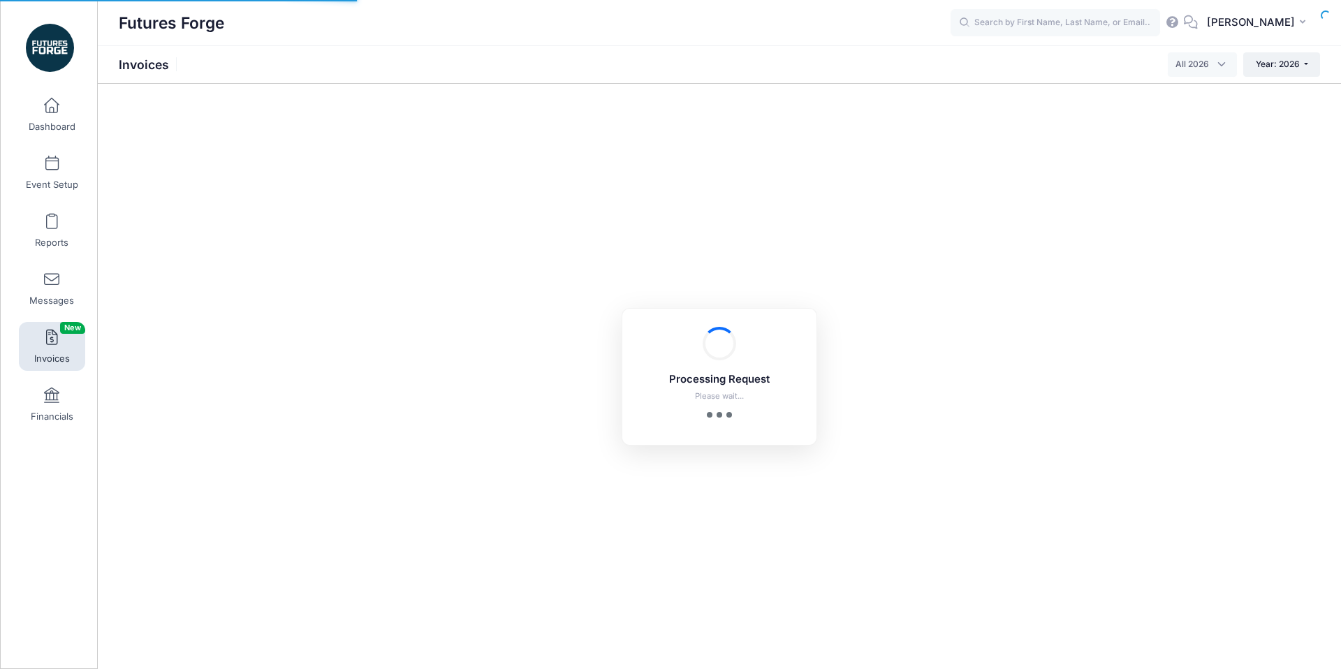
select select
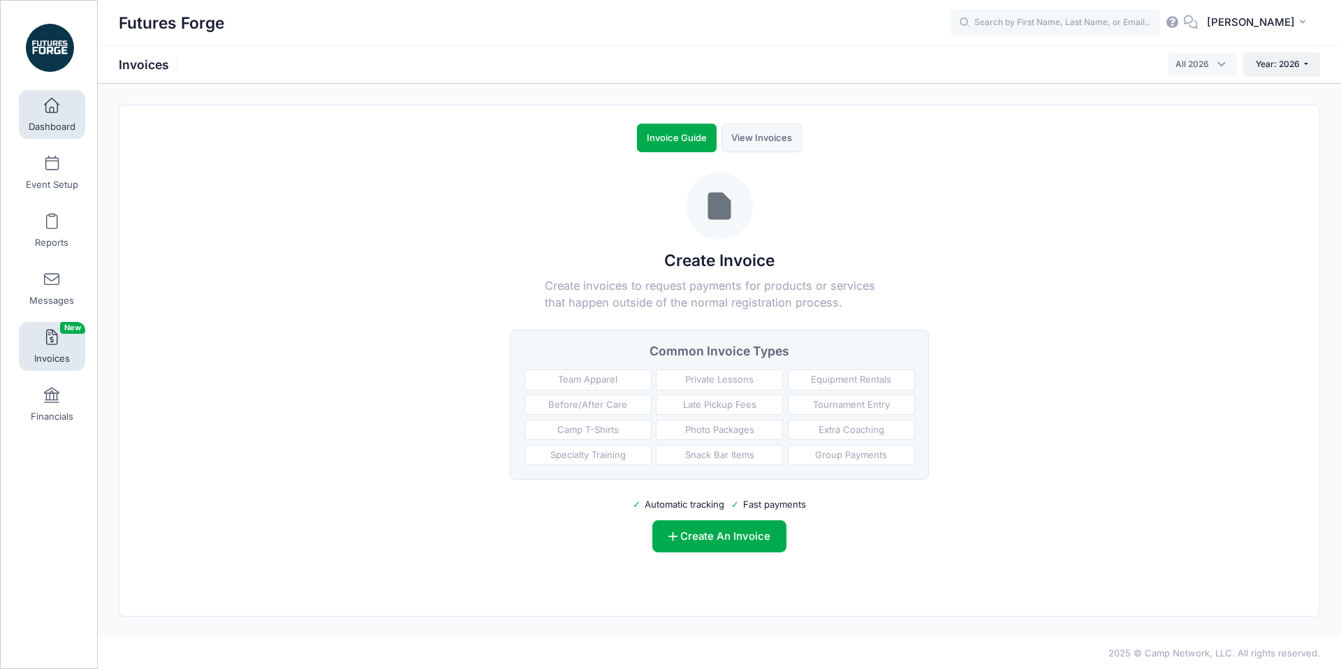
click at [50, 122] on span "Dashboard" at bounding box center [52, 127] width 47 height 12
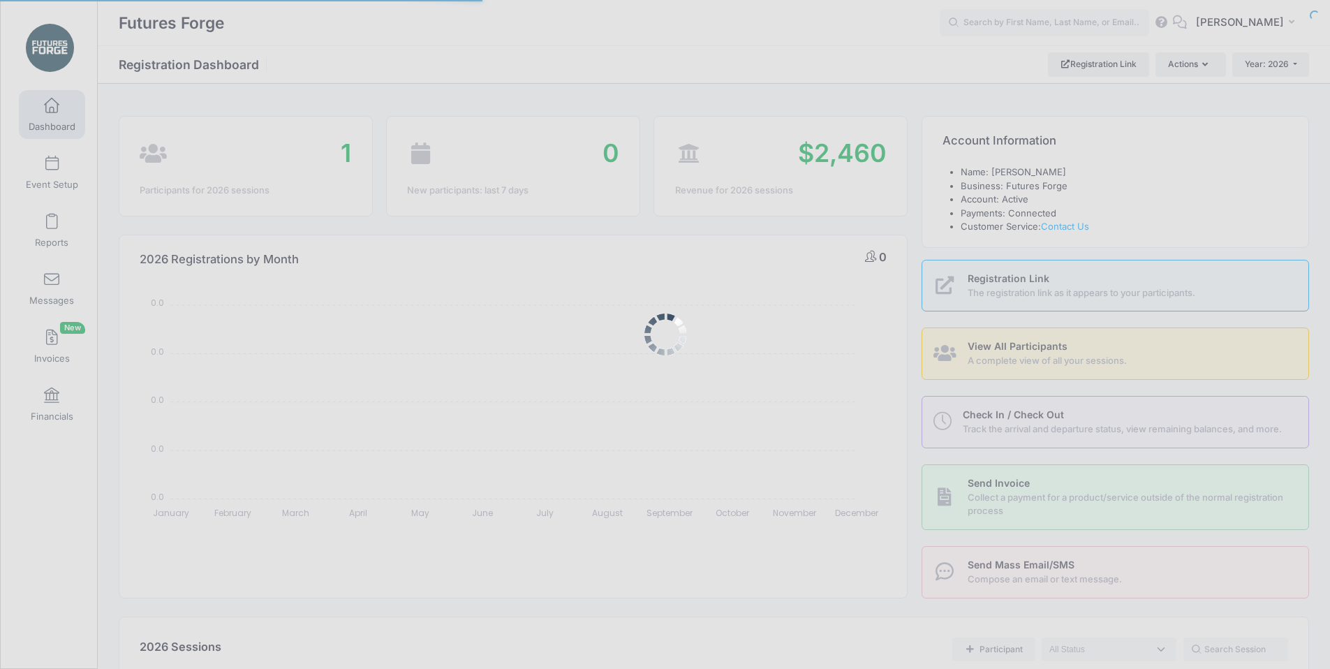
select select
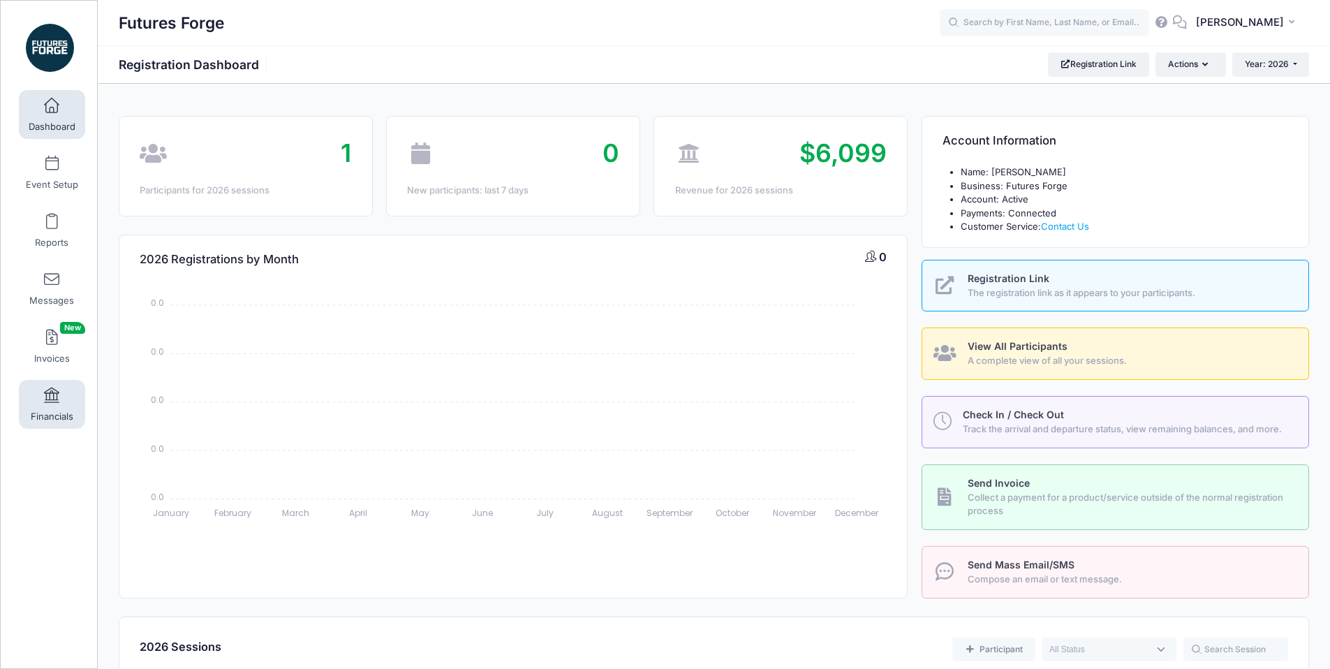
click at [49, 417] on span "Financials" at bounding box center [52, 417] width 43 height 12
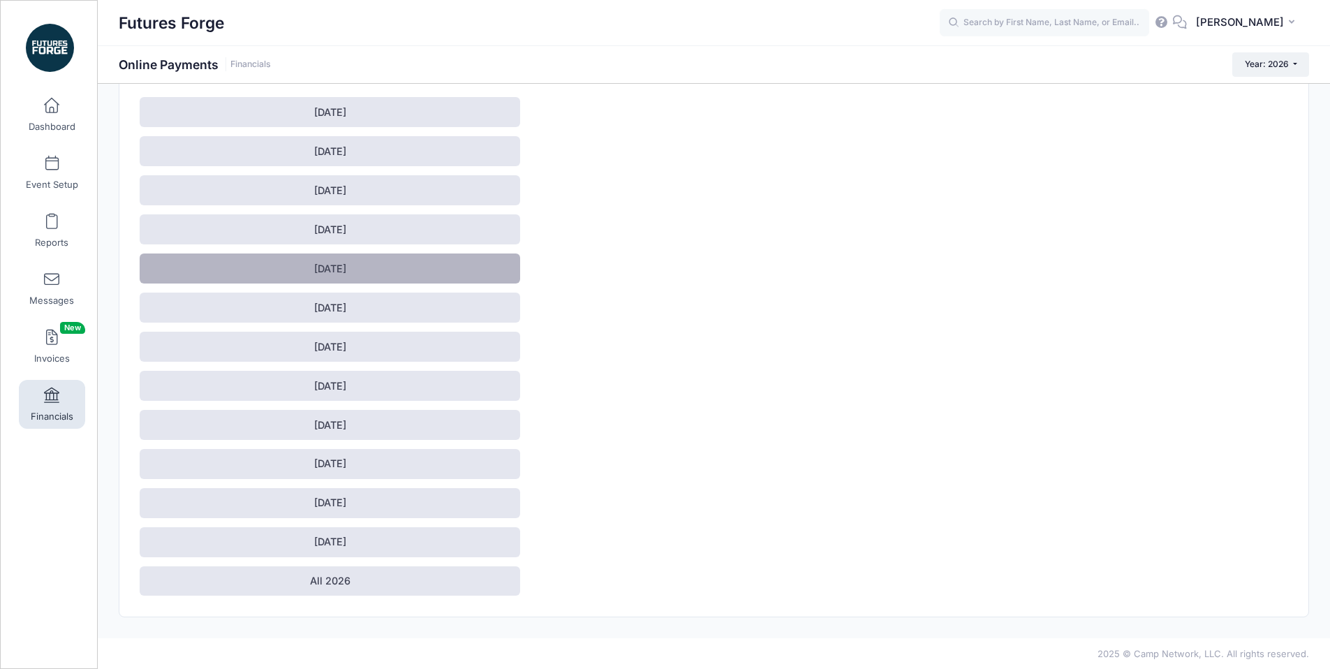
scroll to position [108, 0]
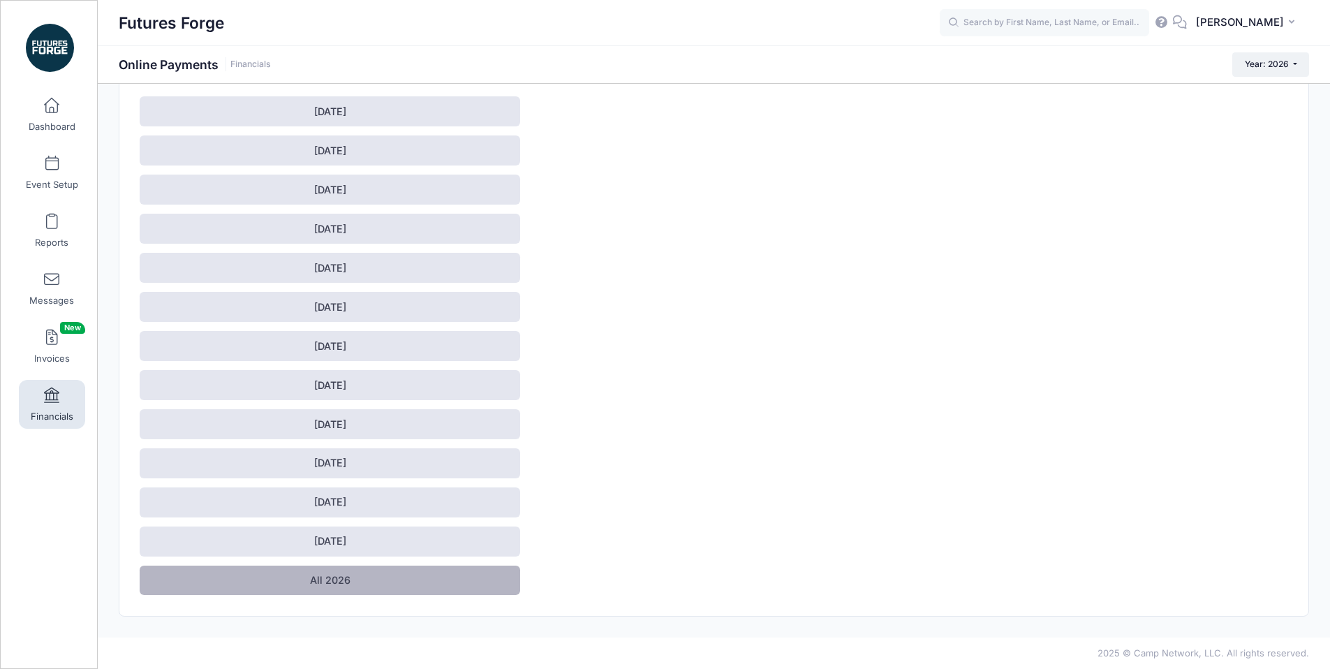
click at [390, 568] on link "All 2026" at bounding box center [330, 581] width 381 height 30
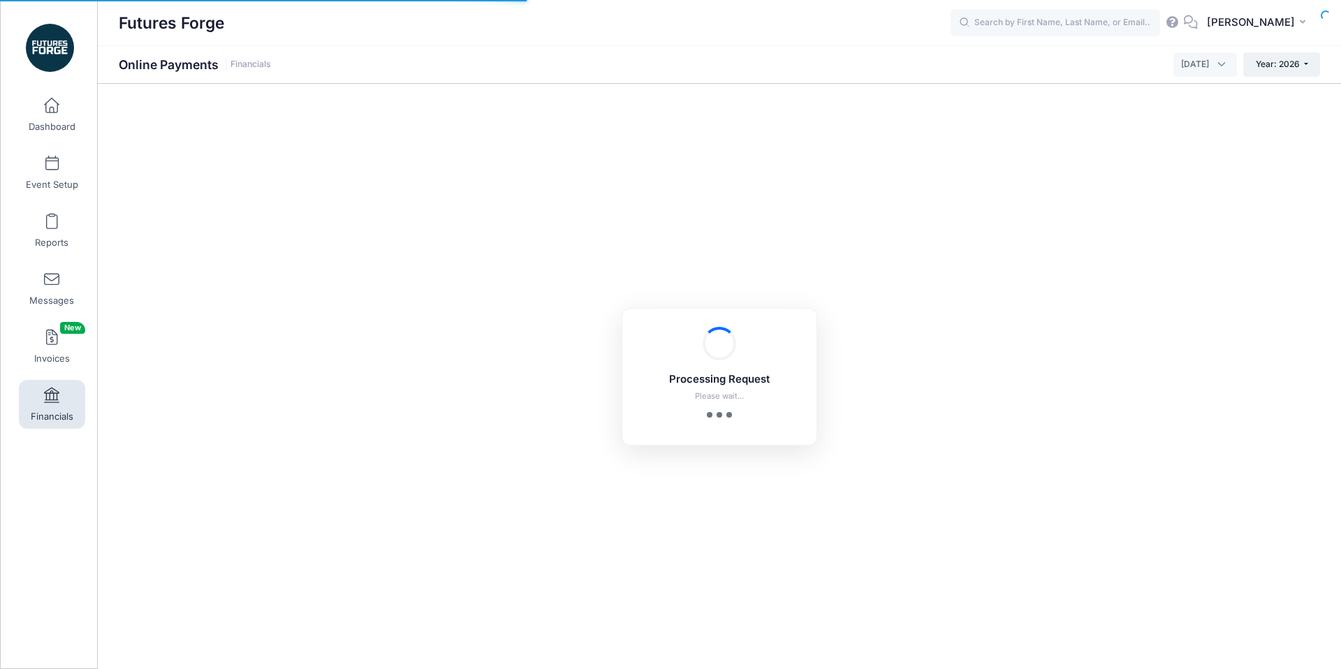
select select "10"
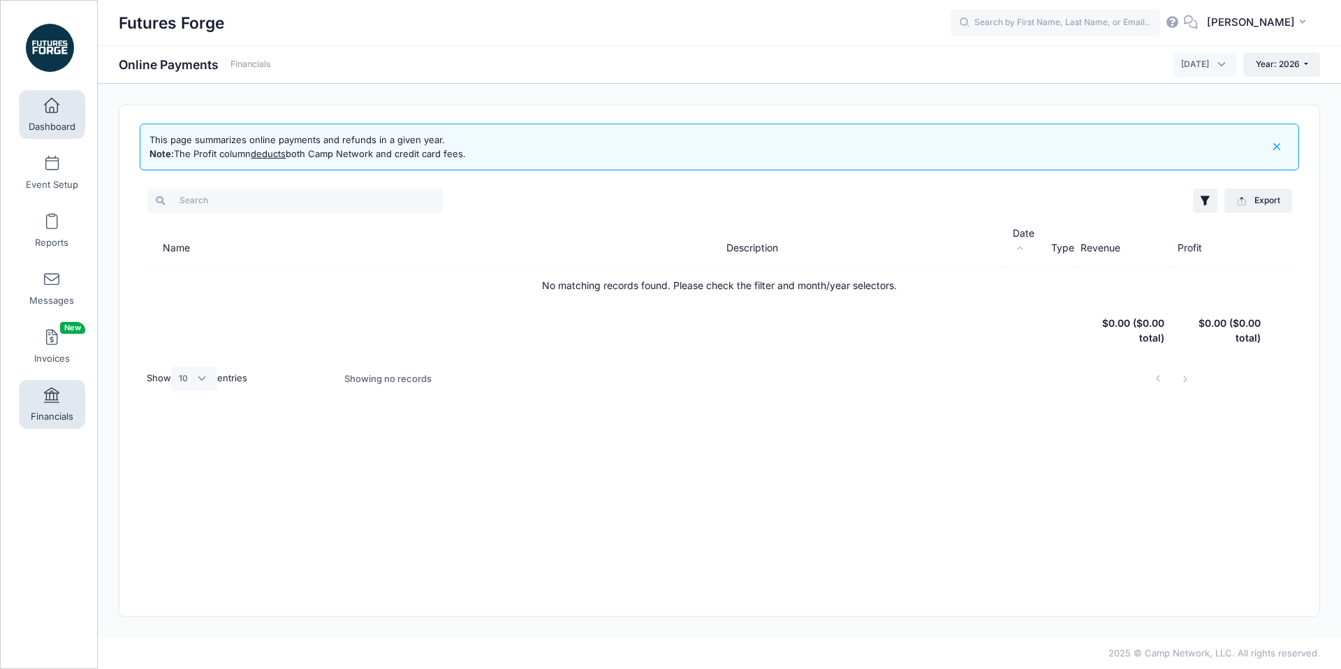
click at [59, 131] on span "Dashboard" at bounding box center [52, 127] width 47 height 12
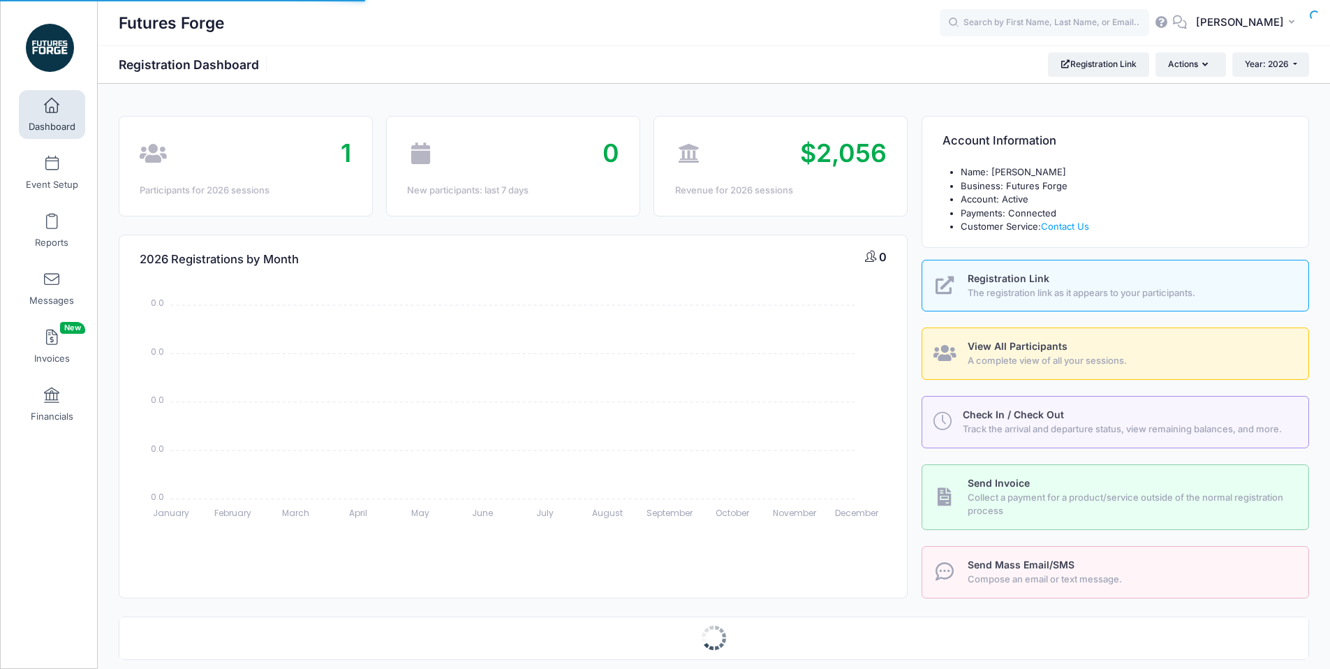
select select
click at [1044, 349] on span "View All Participants" at bounding box center [1018, 346] width 100 height 12
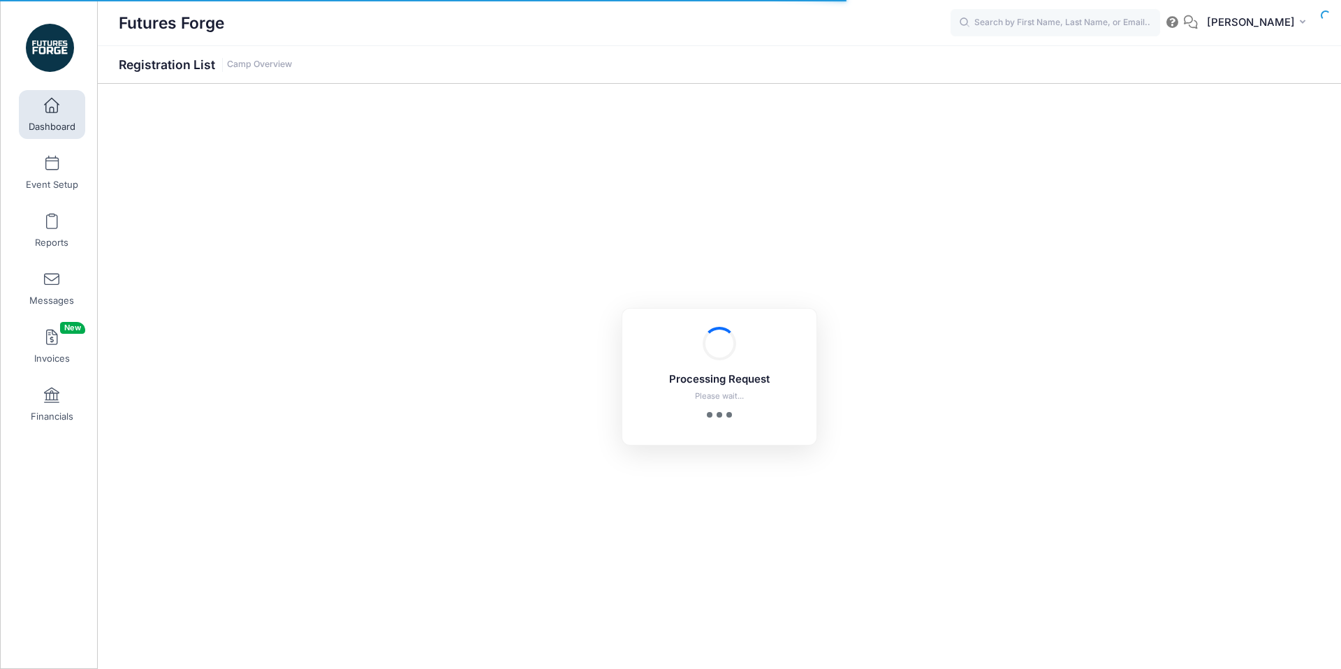
select select "10"
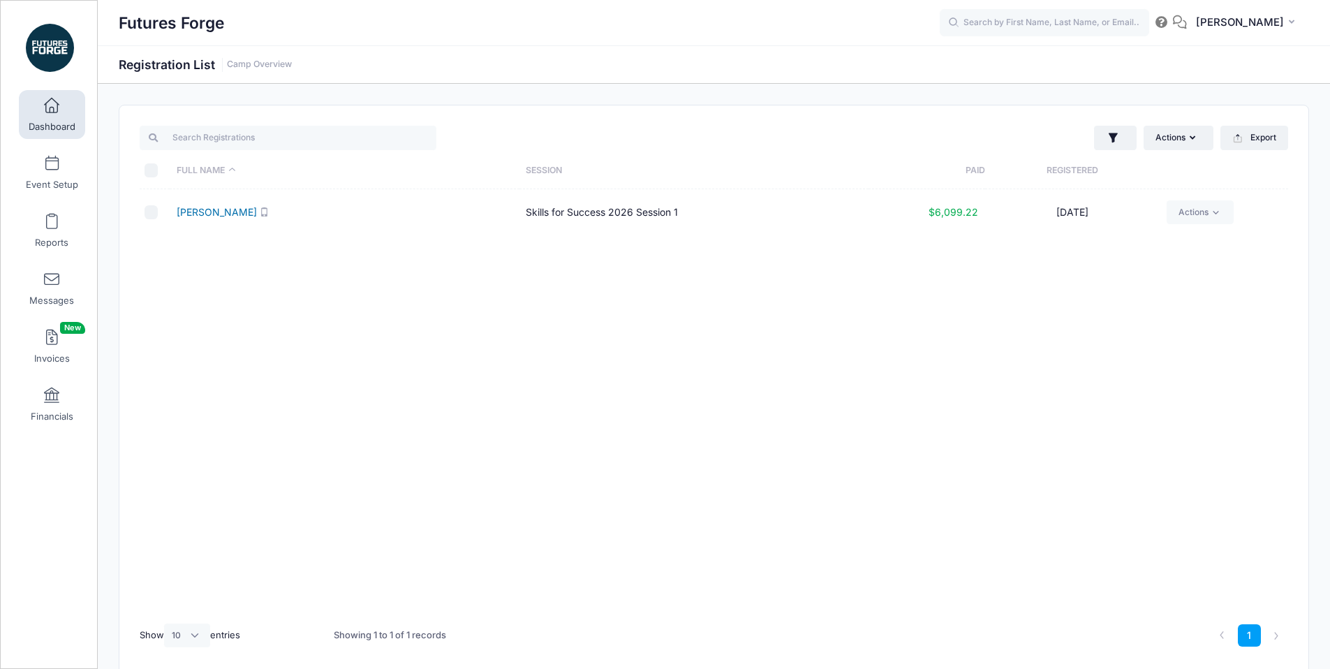
click at [225, 212] on link "Paruchuri, Vikyath" at bounding box center [217, 212] width 80 height 12
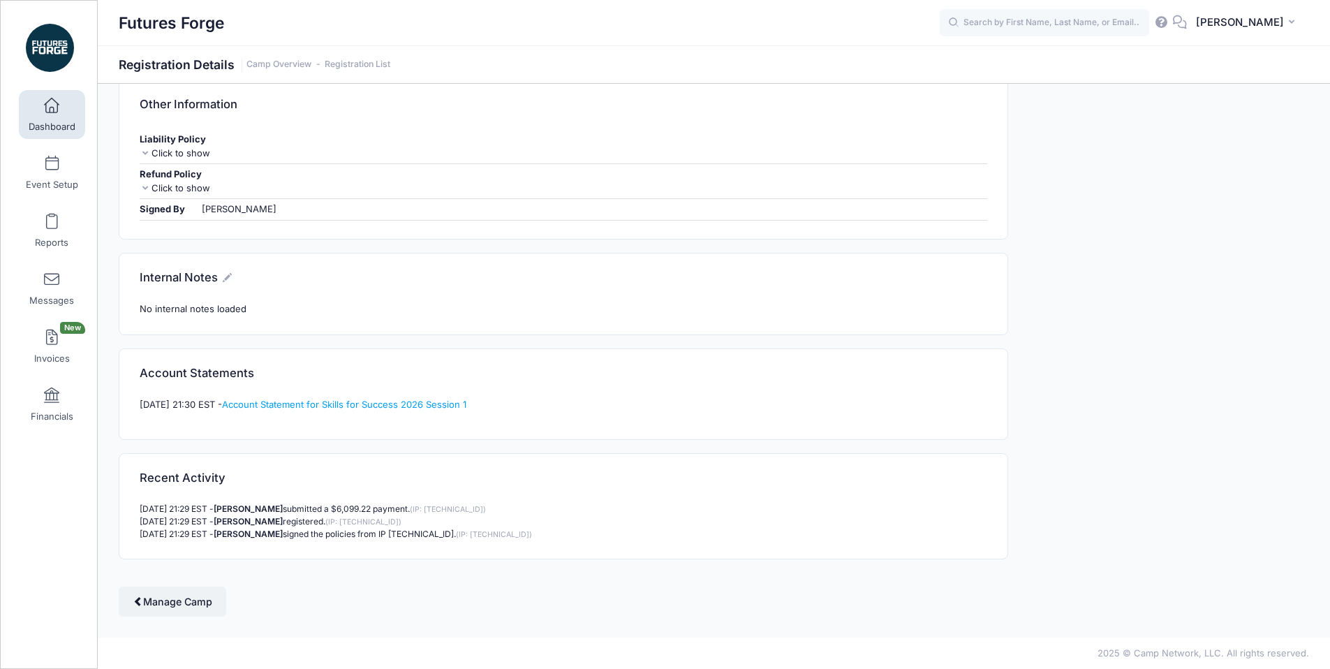
scroll to position [1911, 0]
click at [168, 184] on div "Click to show" at bounding box center [563, 188] width 847 height 14
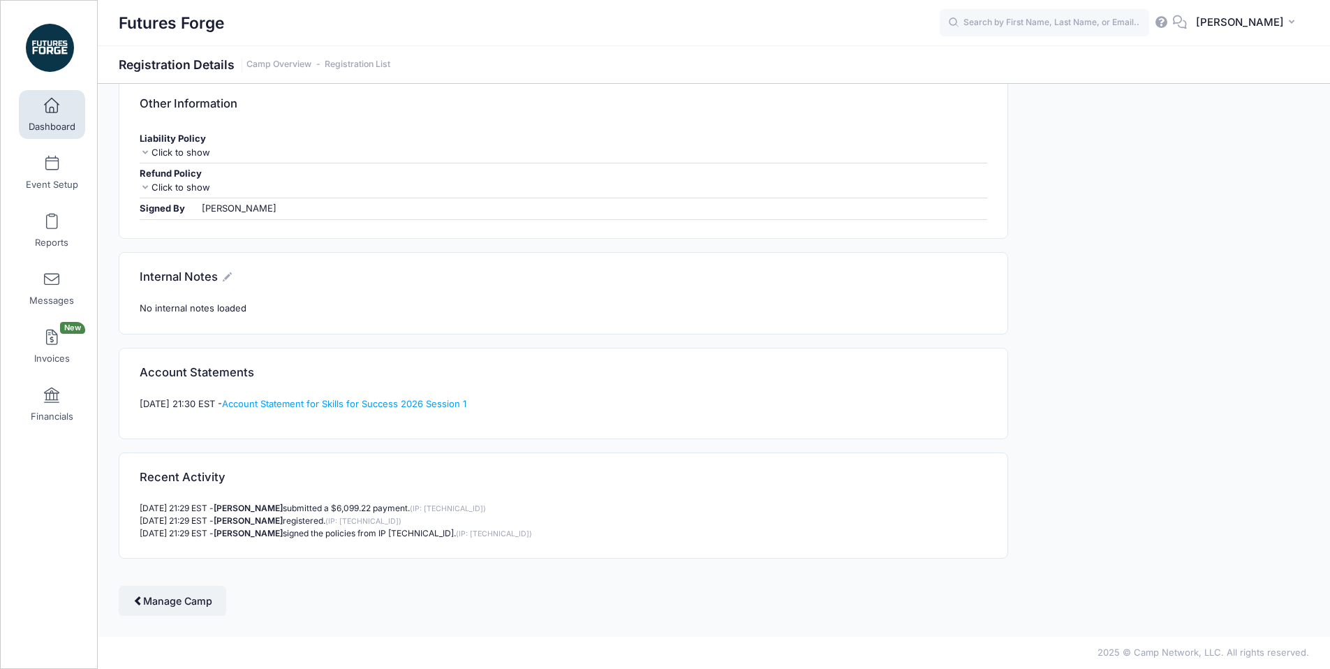
click at [52, 101] on span at bounding box center [52, 105] width 0 height 15
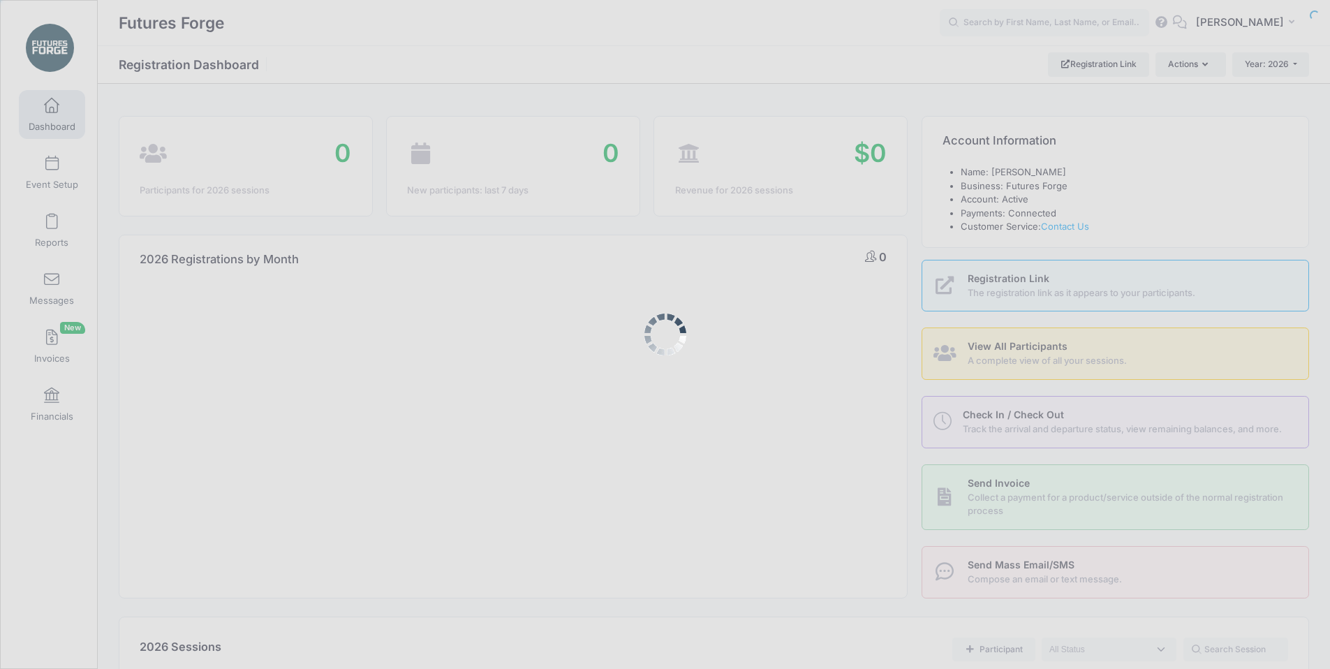
select select
